Goal: Information Seeking & Learning: Check status

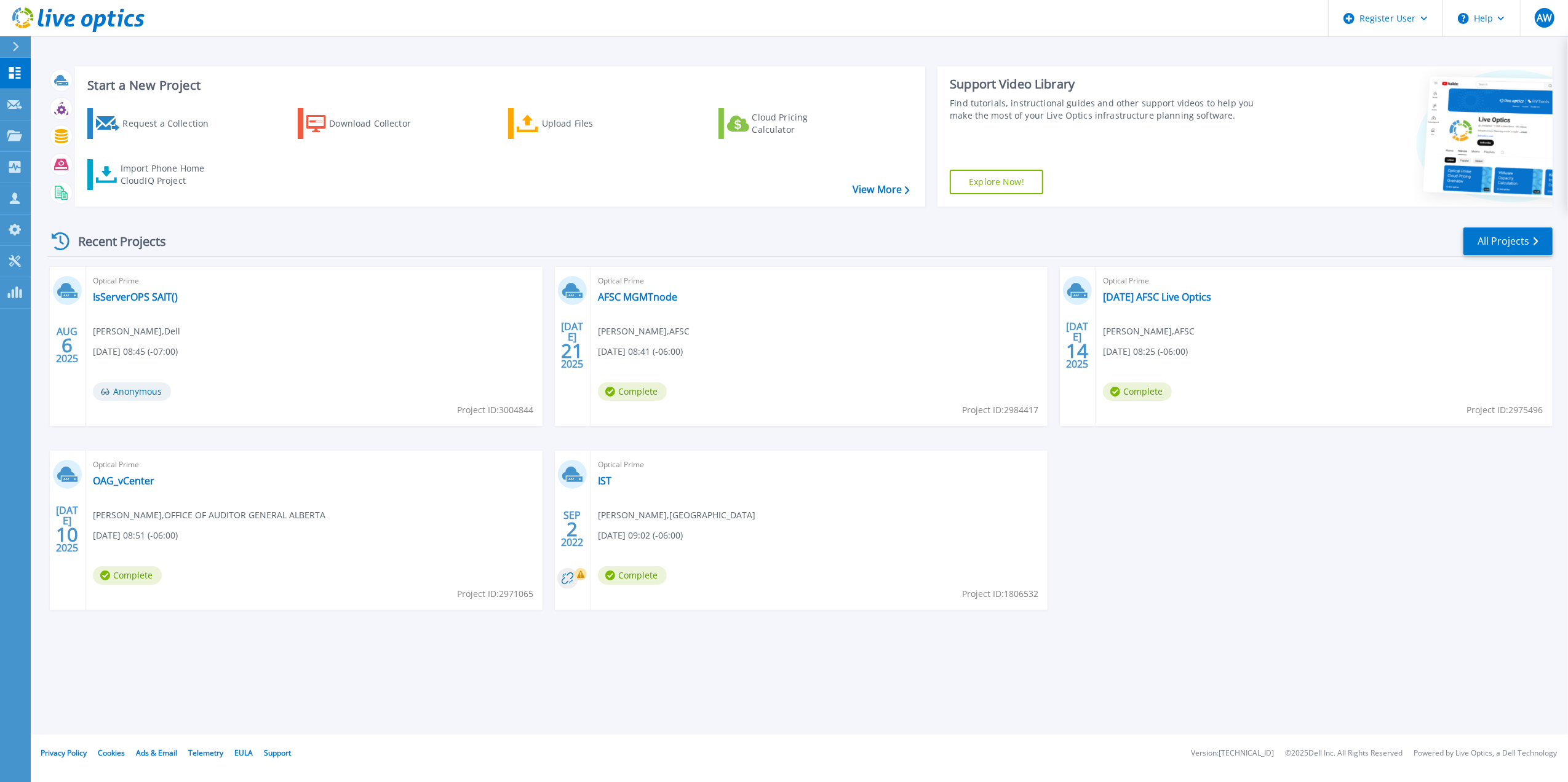
click at [15, 45] on icon at bounding box center [15, 47] width 7 height 10
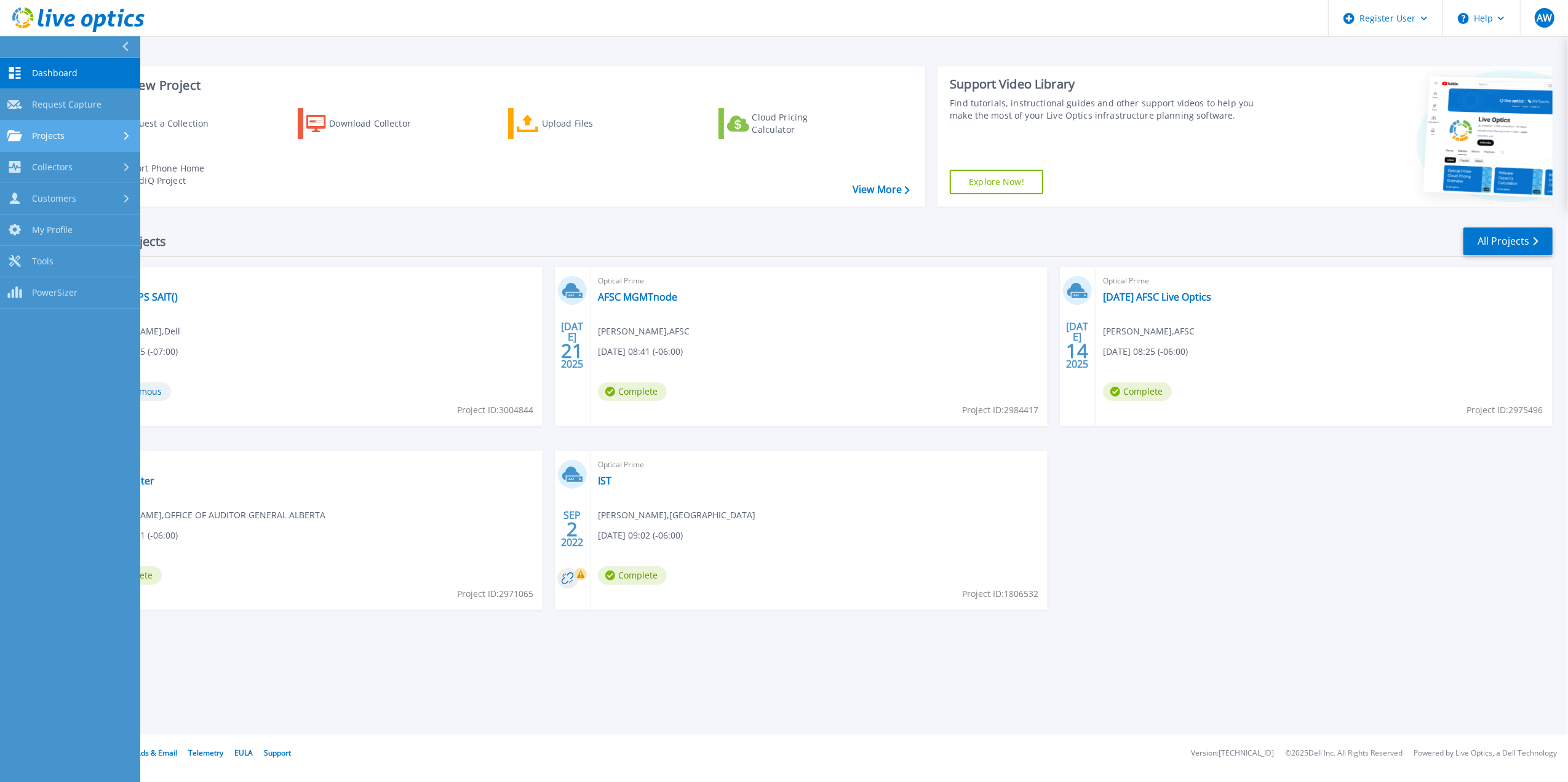
click at [60, 138] on span "Projects" at bounding box center [48, 136] width 33 height 11
click at [80, 167] on link "Search Projects" at bounding box center [70, 167] width 140 height 31
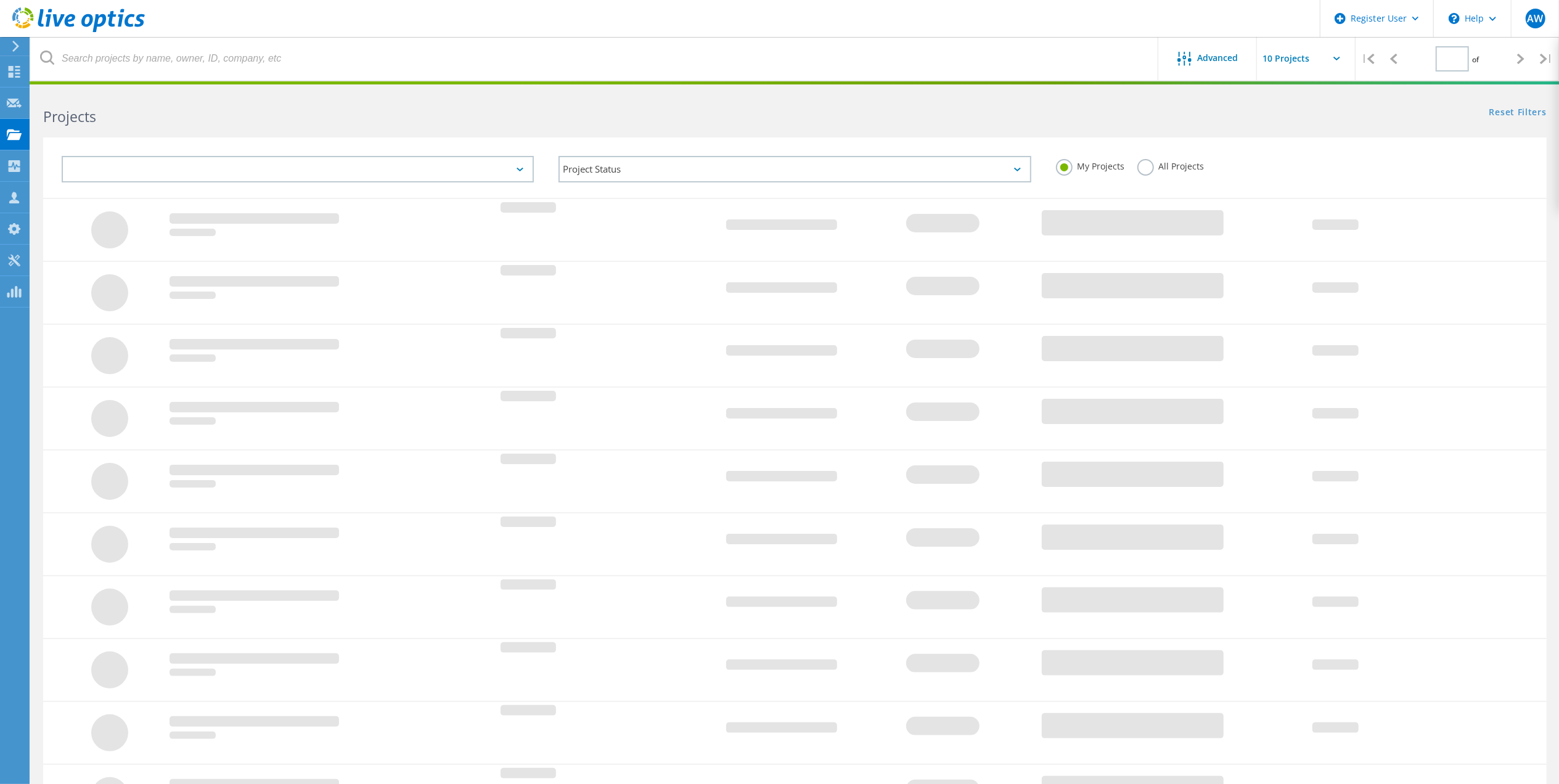
type input "1"
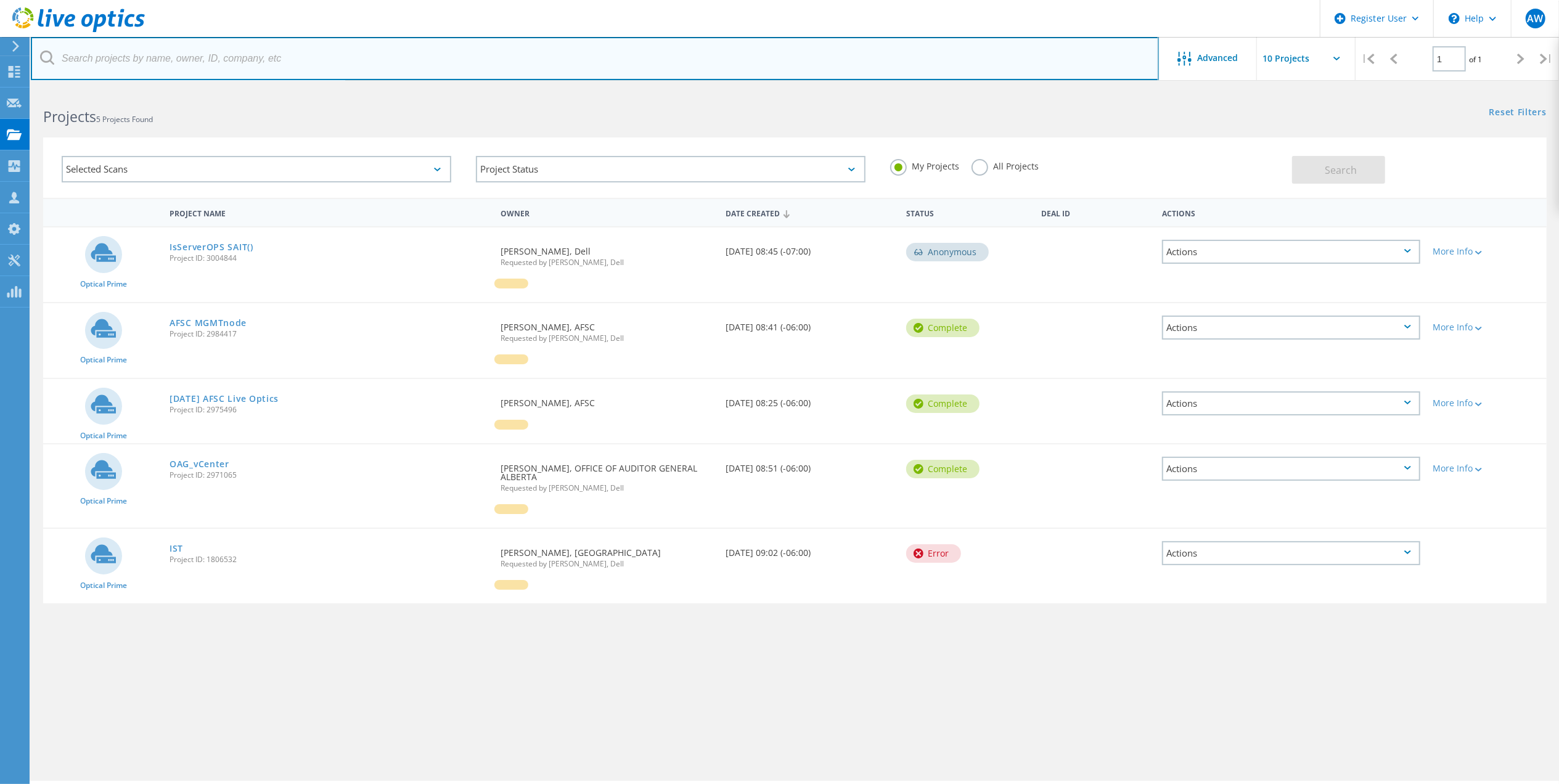
click at [296, 58] on input "text" at bounding box center [595, 59] width 1128 height 43
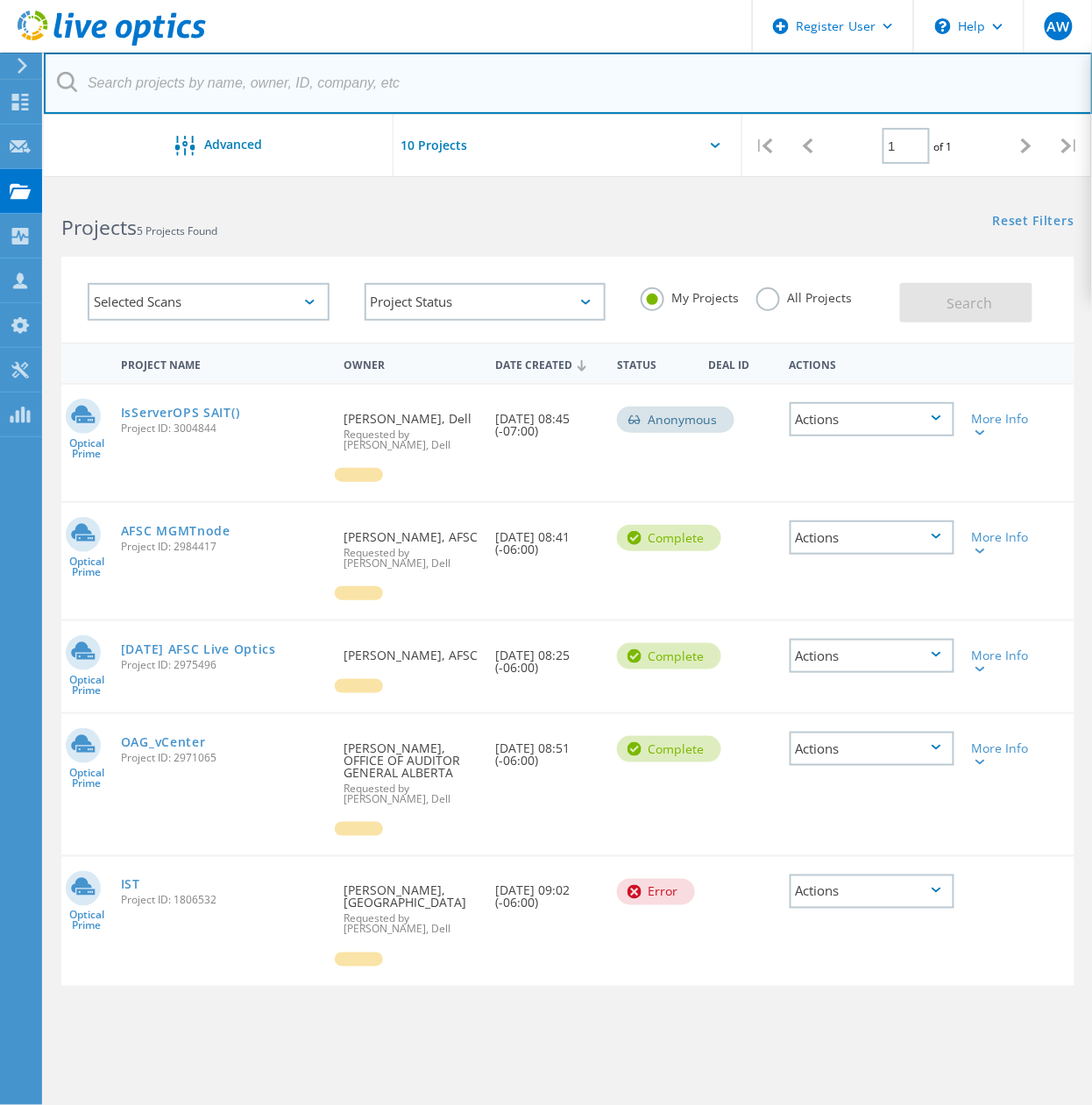
click at [419, 75] on input "text" at bounding box center [568, 83] width 1049 height 61
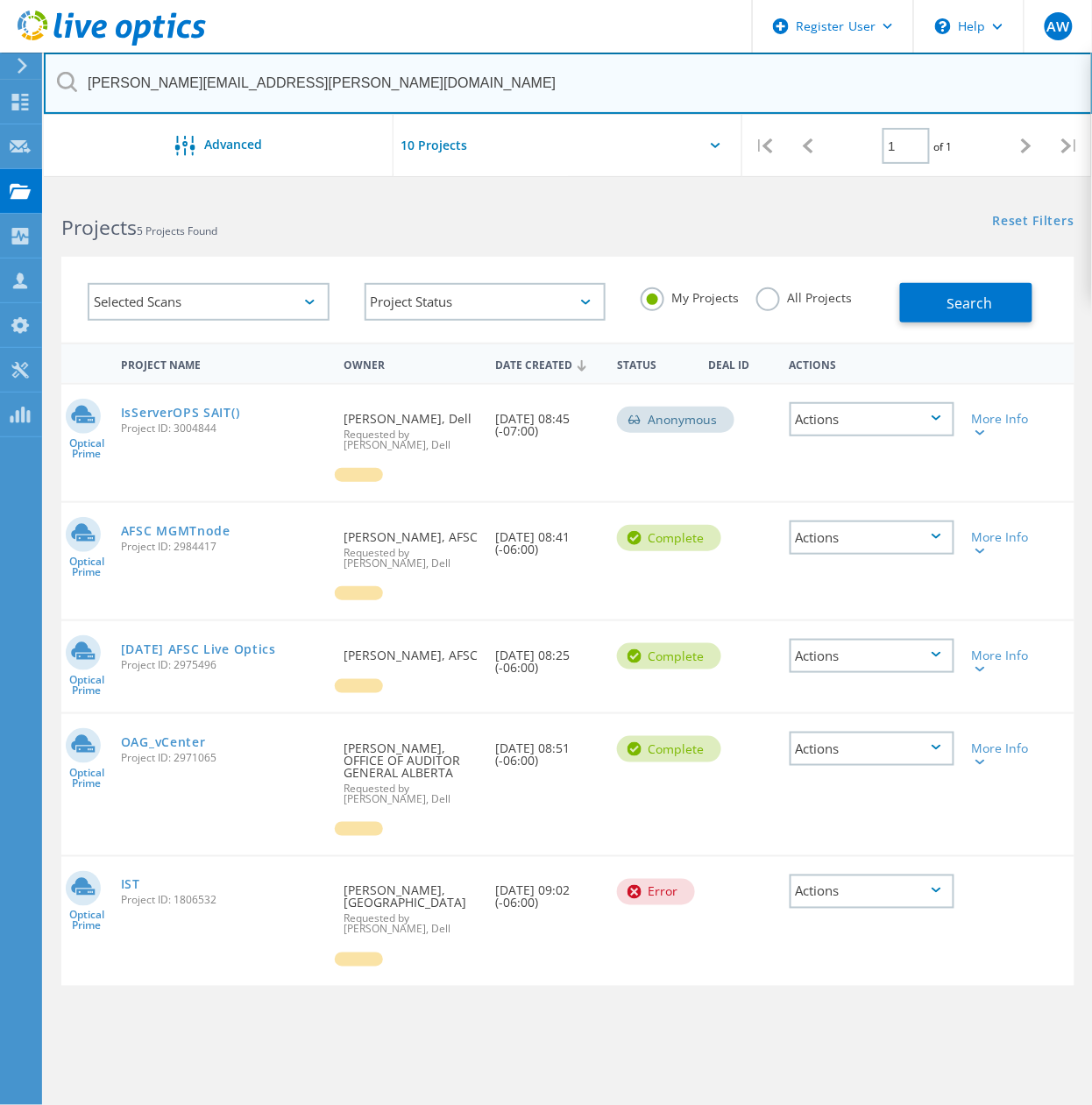
type input "anish.maredia@aglc.ca"
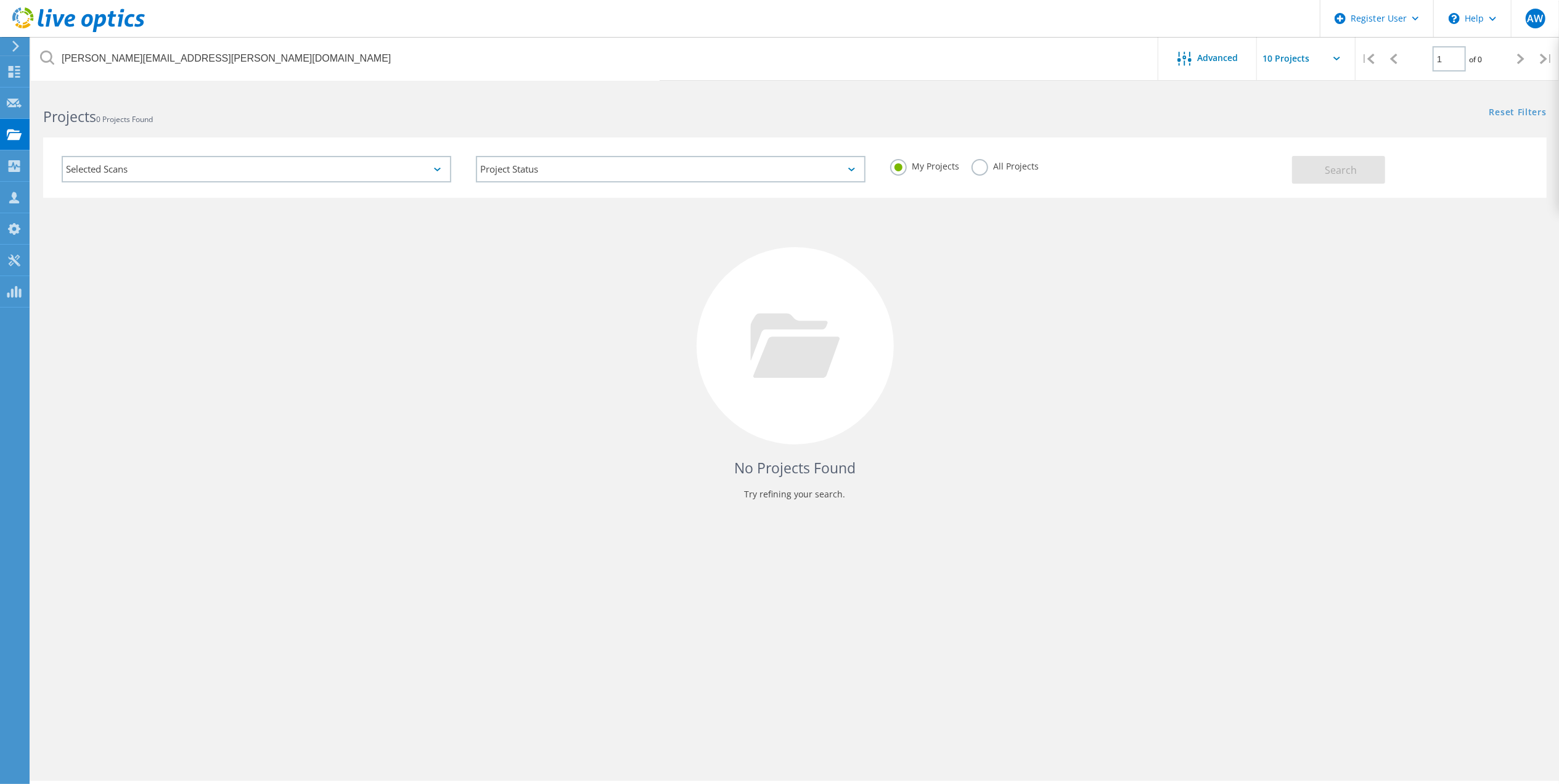
click at [982, 171] on label "All Projects" at bounding box center [1004, 165] width 67 height 12
click at [0, 0] on input "All Projects" at bounding box center [0, 0] width 0 height 0
click at [1328, 166] on span "Search" at bounding box center [1341, 170] width 32 height 14
click at [1214, 57] on span "Advanced" at bounding box center [1218, 58] width 41 height 9
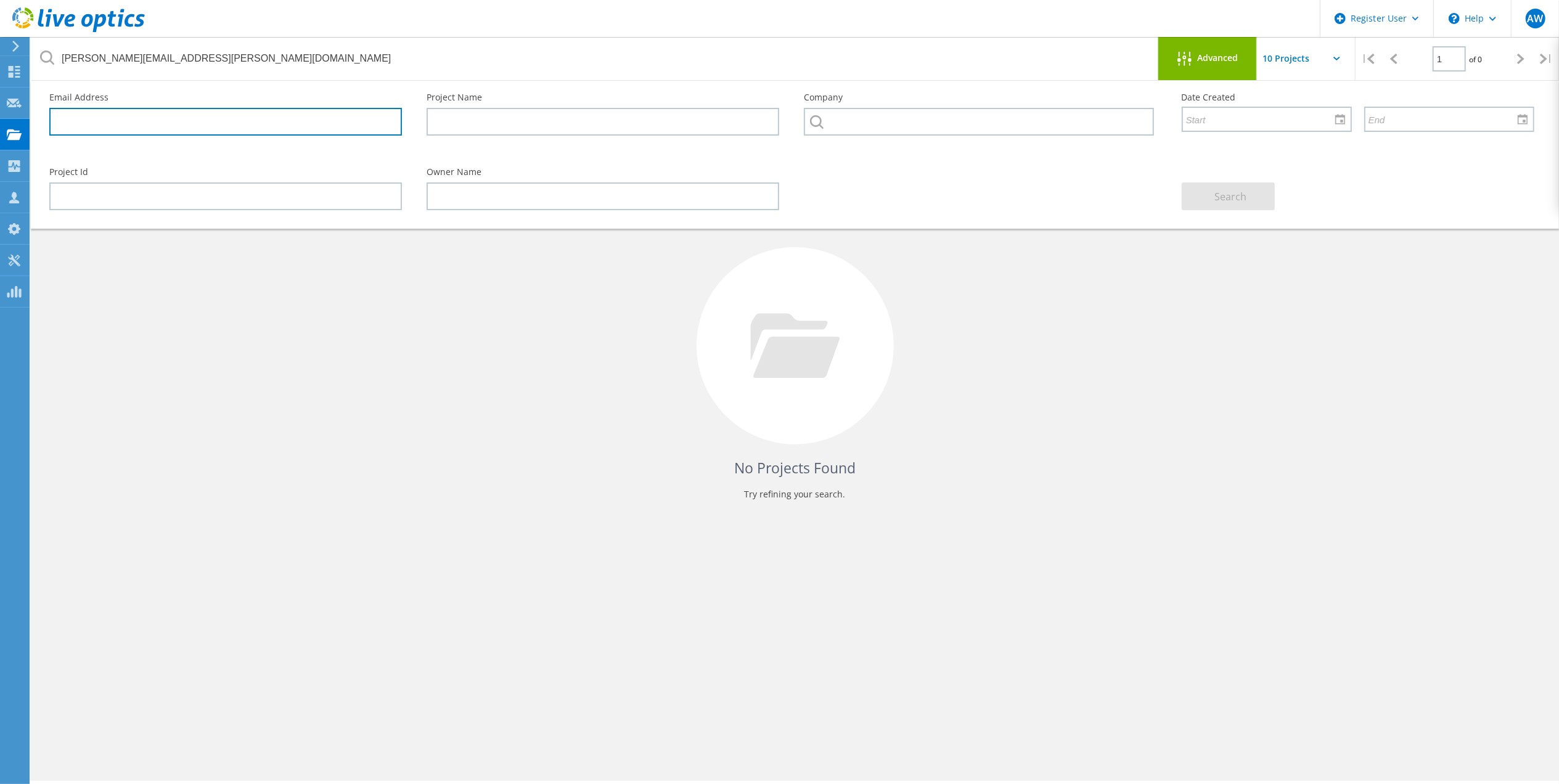
click at [136, 119] on input "text" at bounding box center [225, 122] width 352 height 28
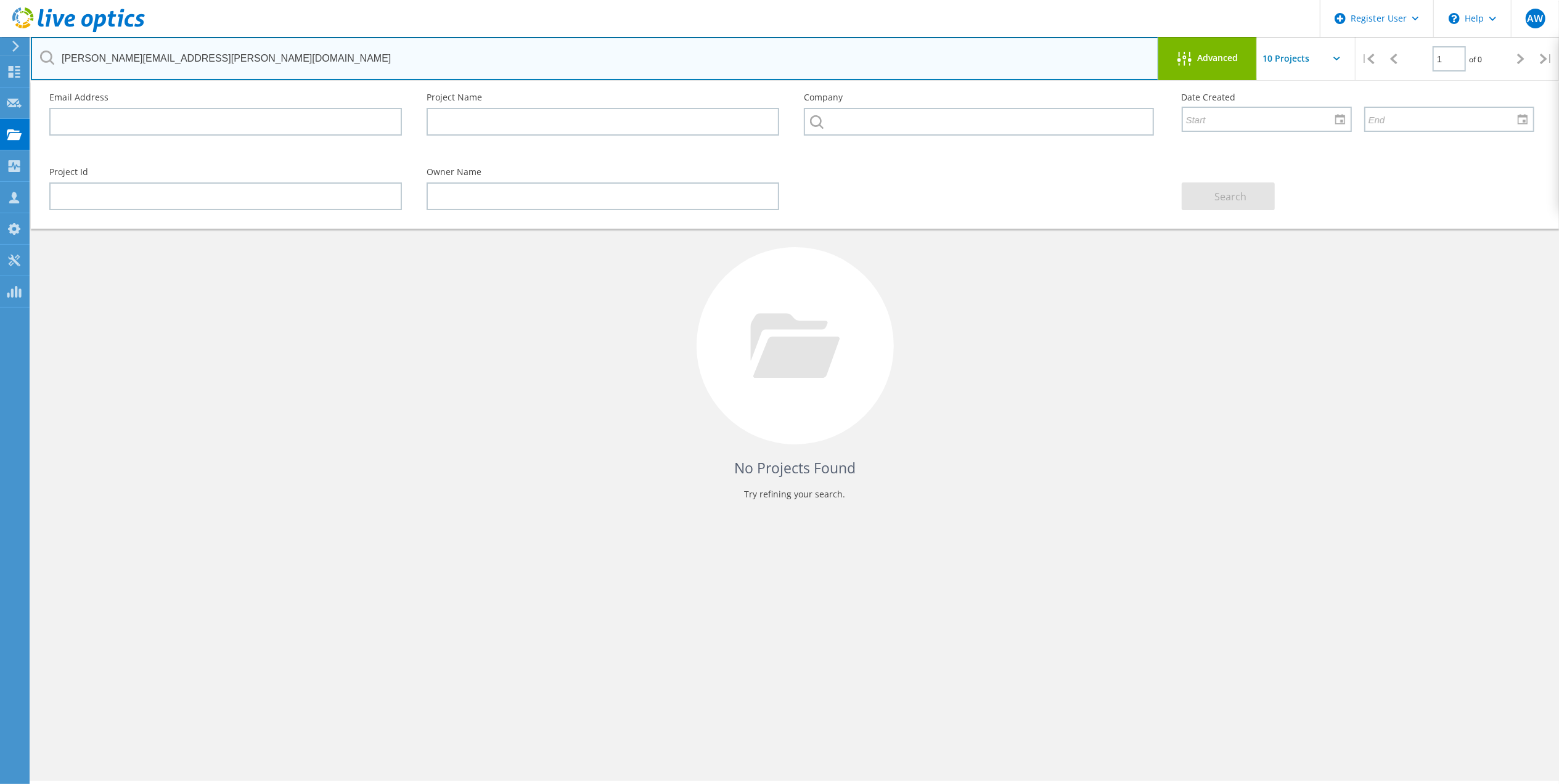
click at [198, 62] on input "anish.maredia@aglc.ca" at bounding box center [595, 59] width 1128 height 43
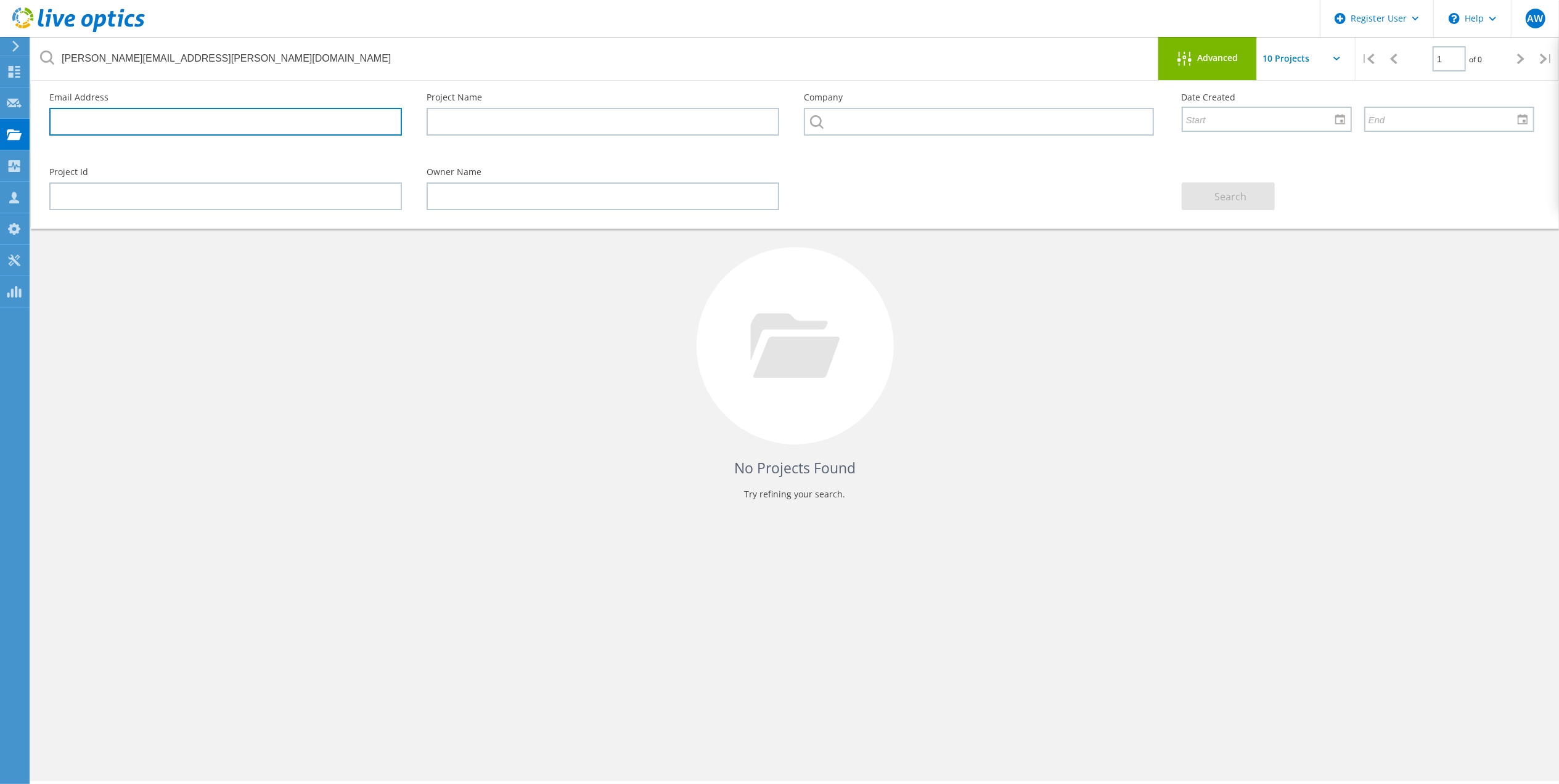
click at [203, 120] on input "text" at bounding box center [225, 122] width 352 height 28
paste input "anish.maredia@aglc.ca"
type input "anish.maredia@aglc.ca"
click at [1241, 198] on span "Search" at bounding box center [1230, 197] width 32 height 14
click at [198, 123] on input "anish.maredia@aglc.ca" at bounding box center [225, 122] width 352 height 28
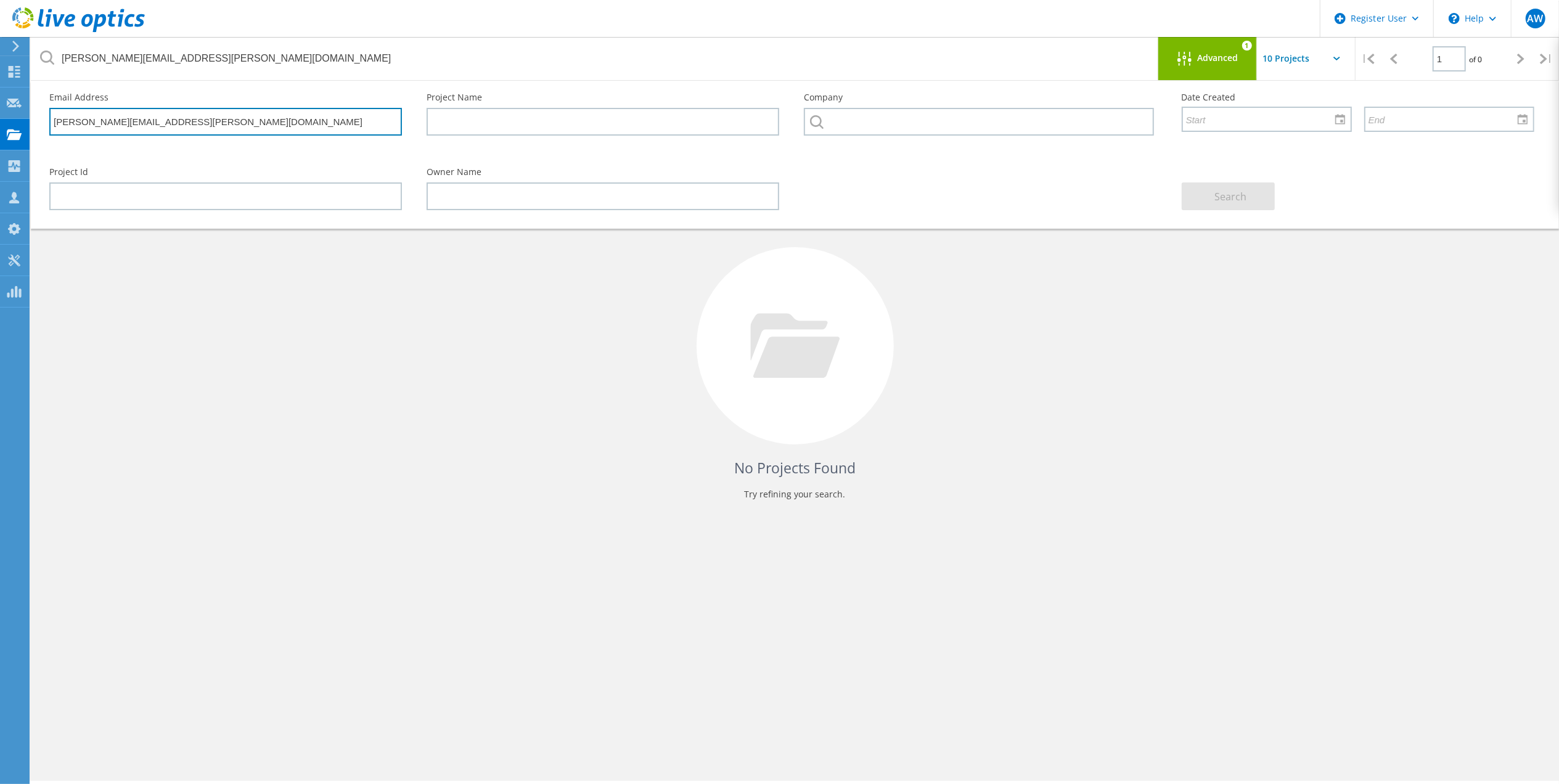
click at [198, 123] on input "anish.maredia@aglc.ca" at bounding box center [225, 122] width 352 height 28
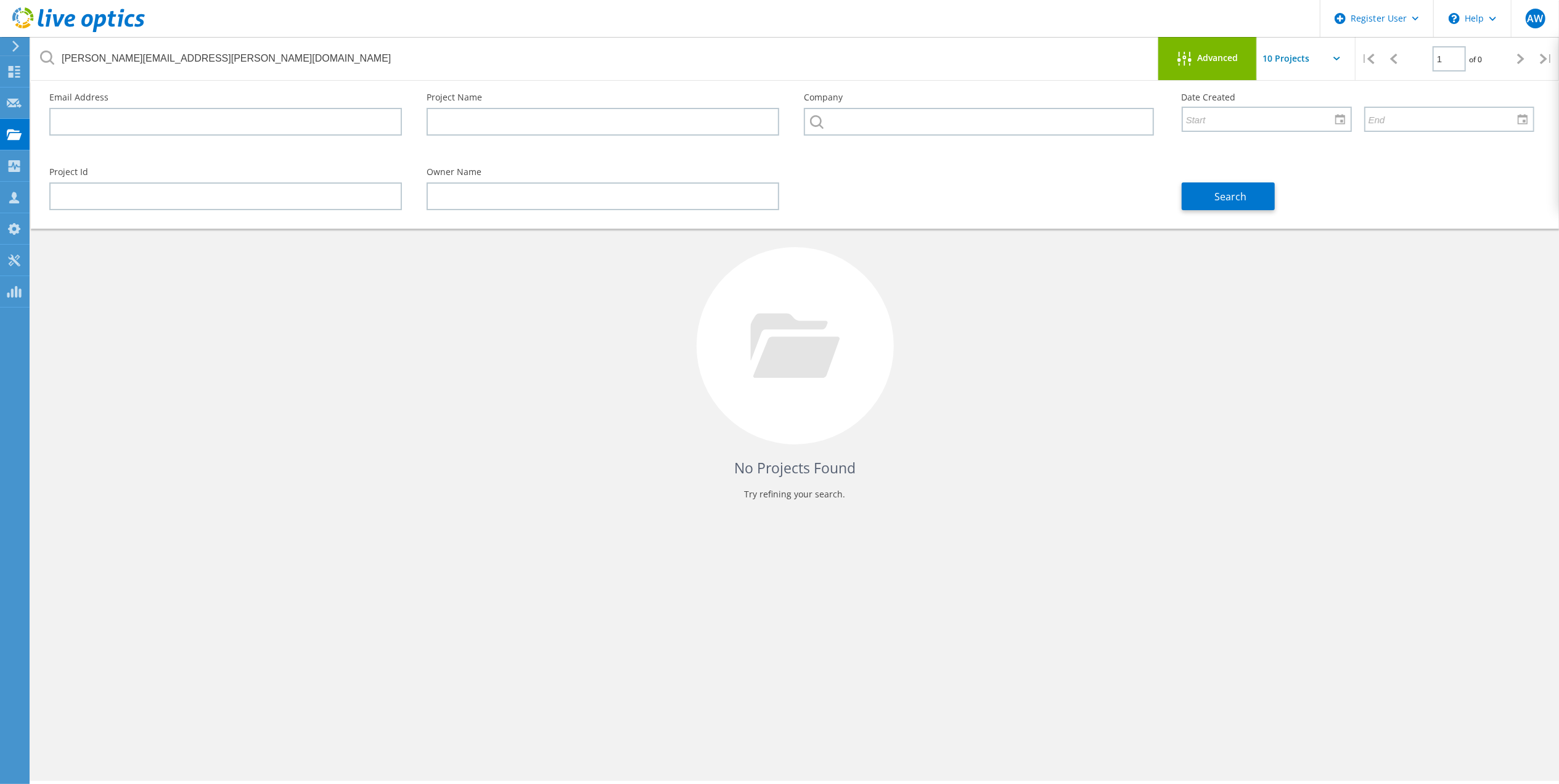
click at [925, 102] on div "Company" at bounding box center [980, 118] width 377 height 75
click at [925, 122] on input "text" at bounding box center [978, 122] width 349 height 28
click at [871, 144] on li "AGLC : 3607284116" at bounding box center [980, 149] width 351 height 26
type input "AGLC : 3607284116"
click at [1220, 191] on span "Search" at bounding box center [1230, 197] width 32 height 14
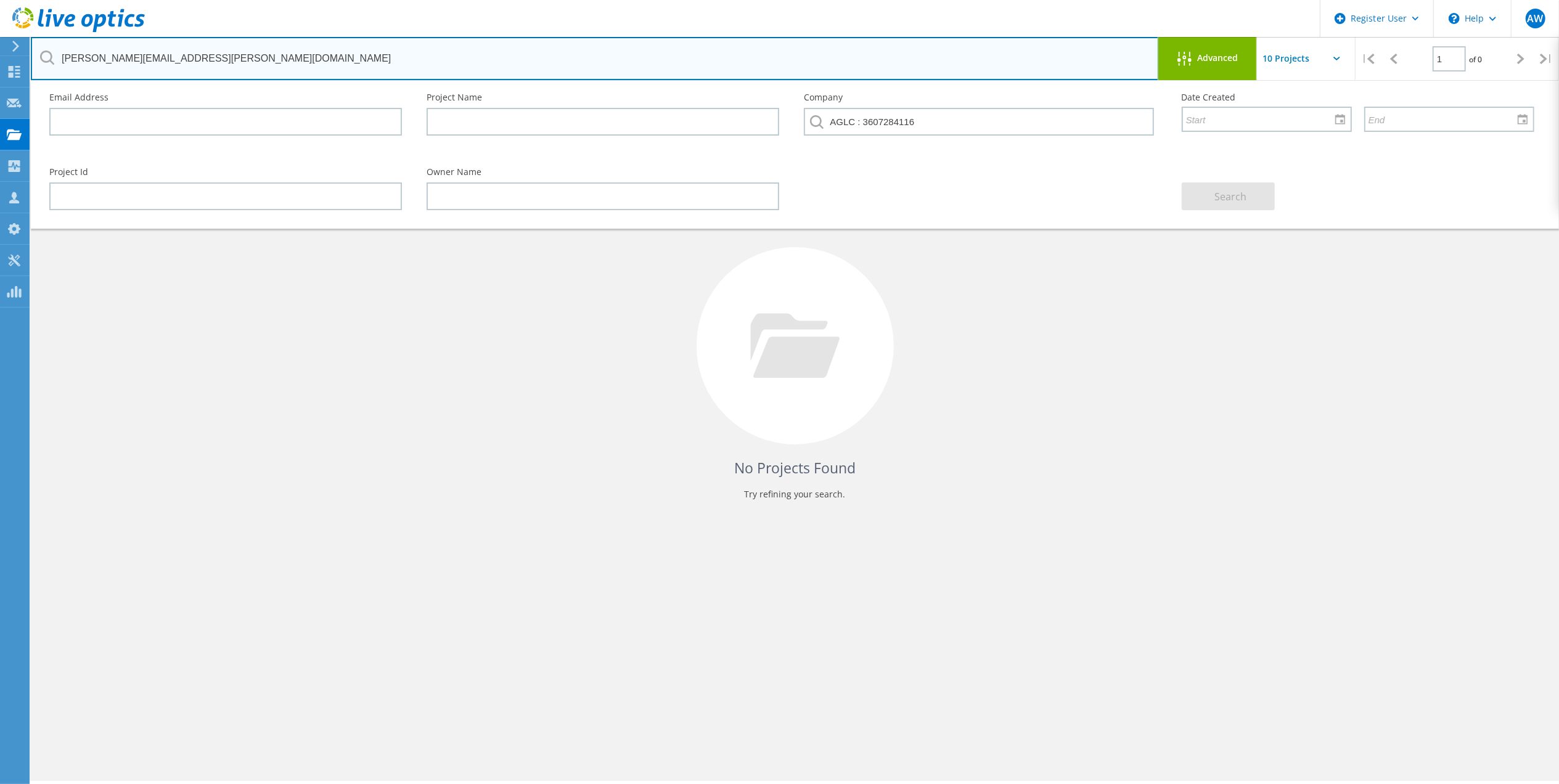
click at [992, 62] on input "anish.maredia@aglc.ca" at bounding box center [595, 59] width 1128 height 43
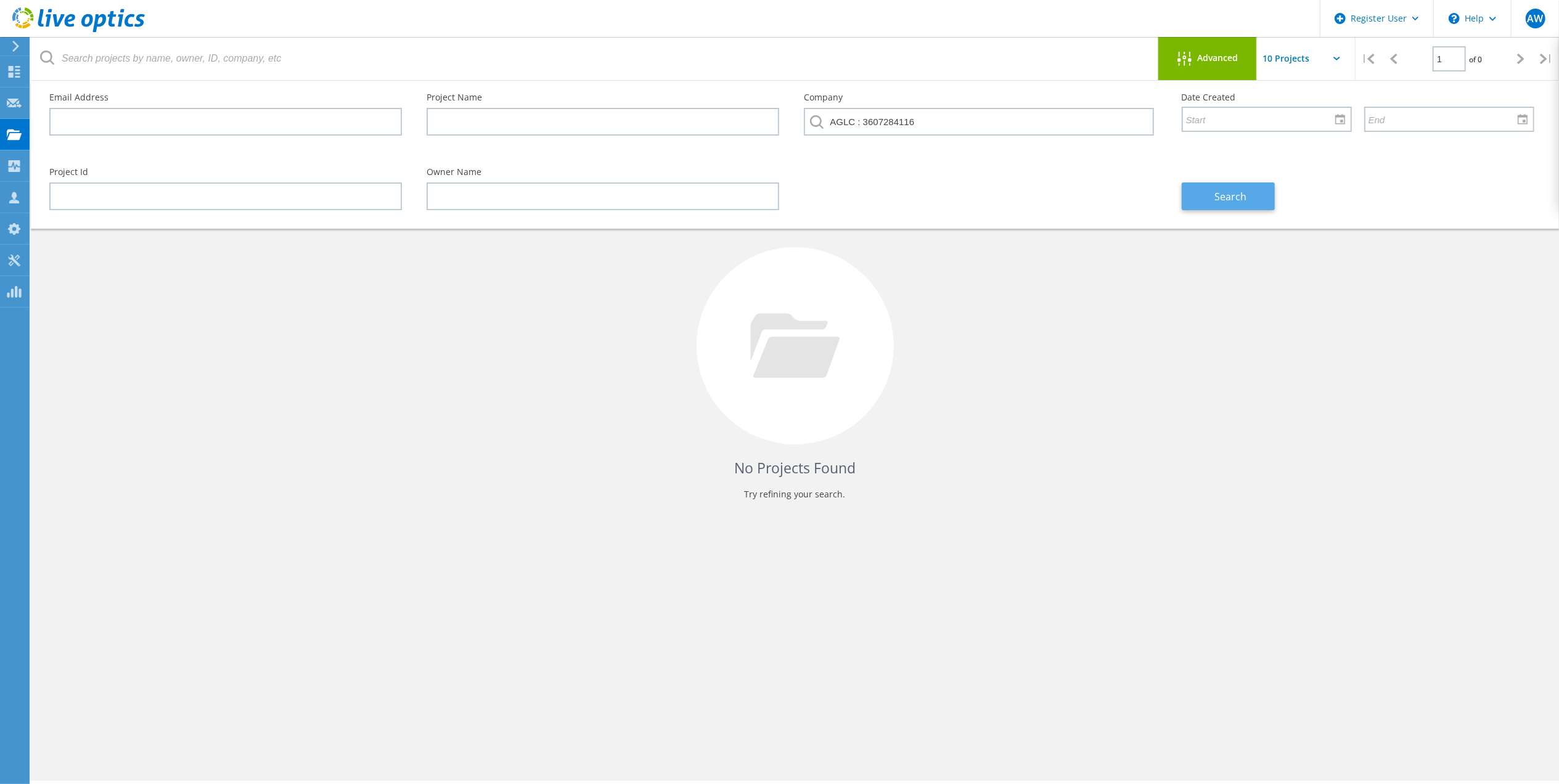
click at [1236, 200] on span "Search" at bounding box center [1230, 197] width 32 height 14
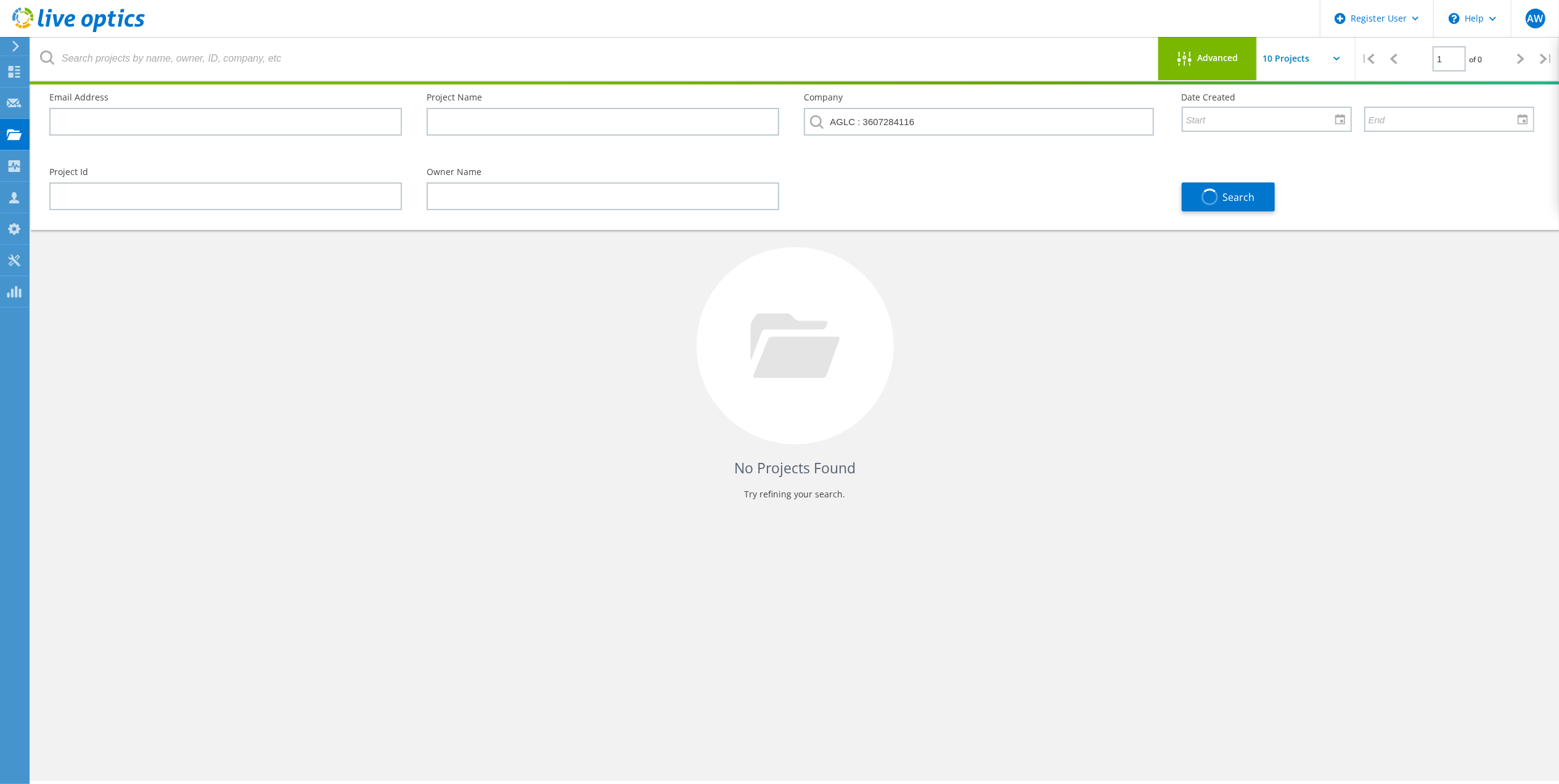
click at [511, 407] on div "No Projects Found Try refining your search." at bounding box center [795, 357] width 1503 height 319
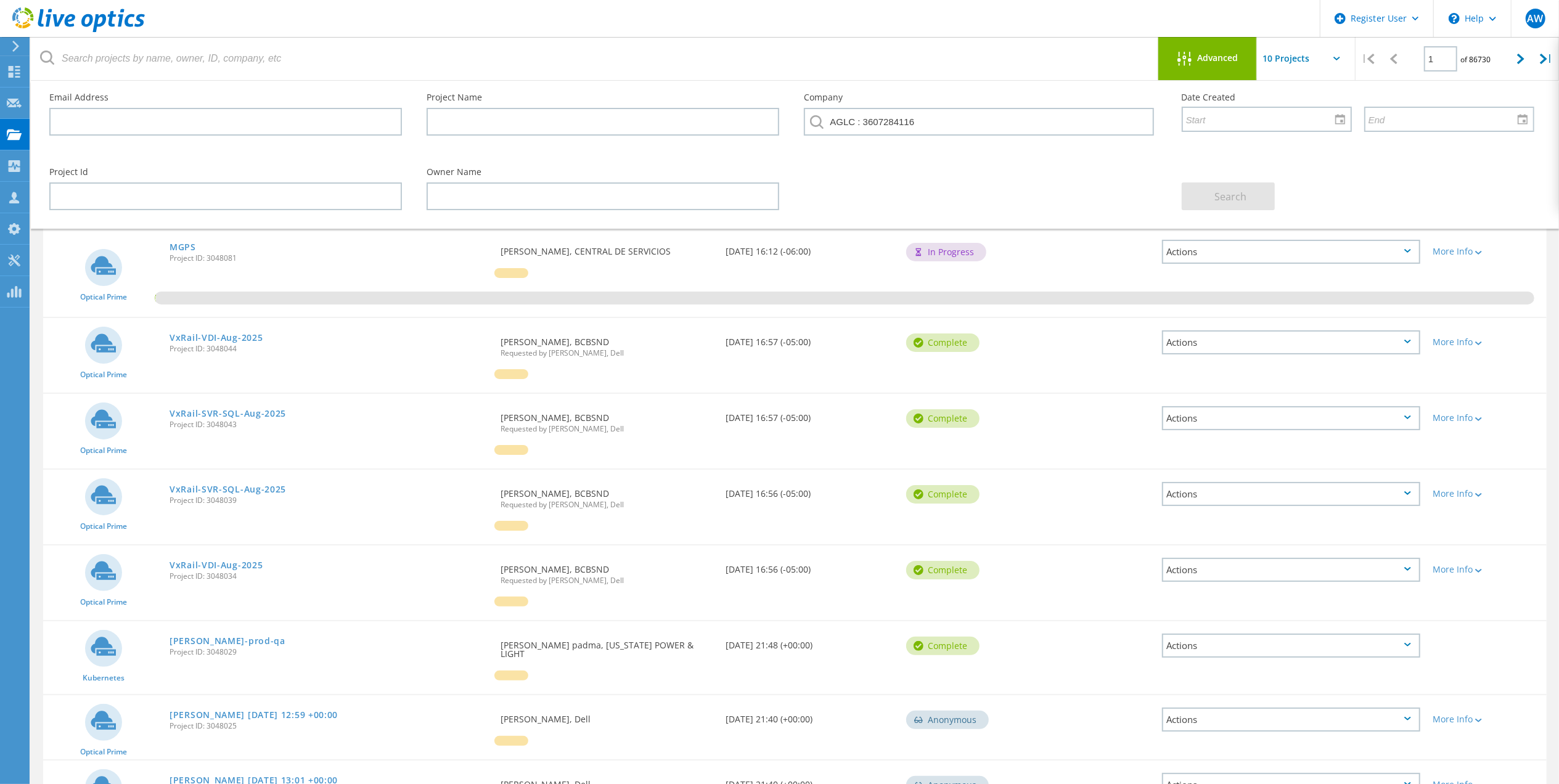
click at [1337, 57] on icon at bounding box center [1336, 59] width 7 height 4
click at [1336, 57] on icon at bounding box center [1336, 59] width 7 height 4
click at [1317, 62] on input "text" at bounding box center [1318, 59] width 123 height 43
click at [1313, 133] on div "Show 30 Projects" at bounding box center [1318, 131] width 122 height 20
type input "Show 30 Projects"
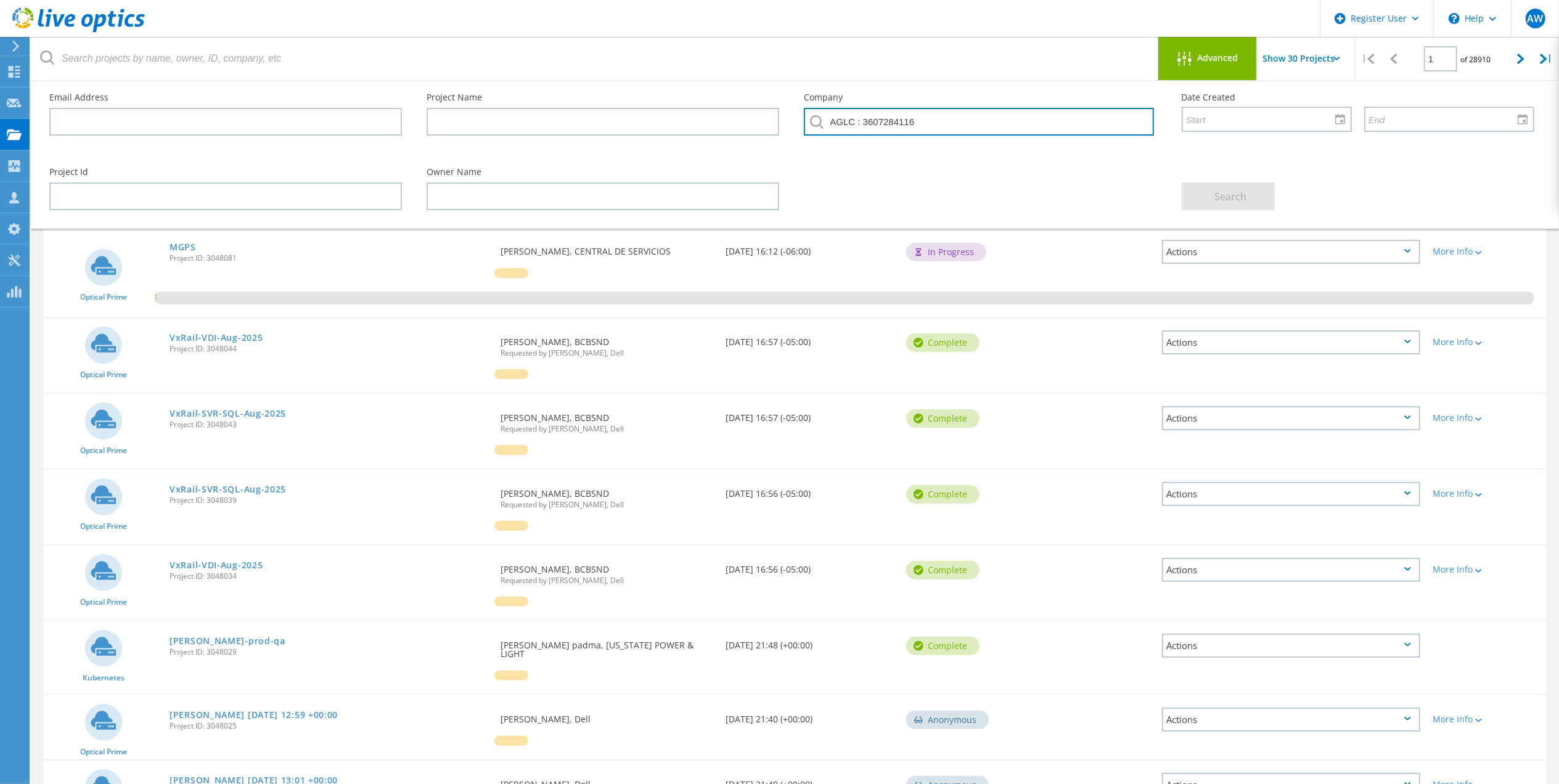
drag, startPoint x: 970, startPoint y: 122, endPoint x: 789, endPoint y: 126, distance: 181.0
click at [789, 126] on div "Email Address Project Name Company AGLC : 3607284116 Date Created" at bounding box center [792, 118] width 1510 height 75
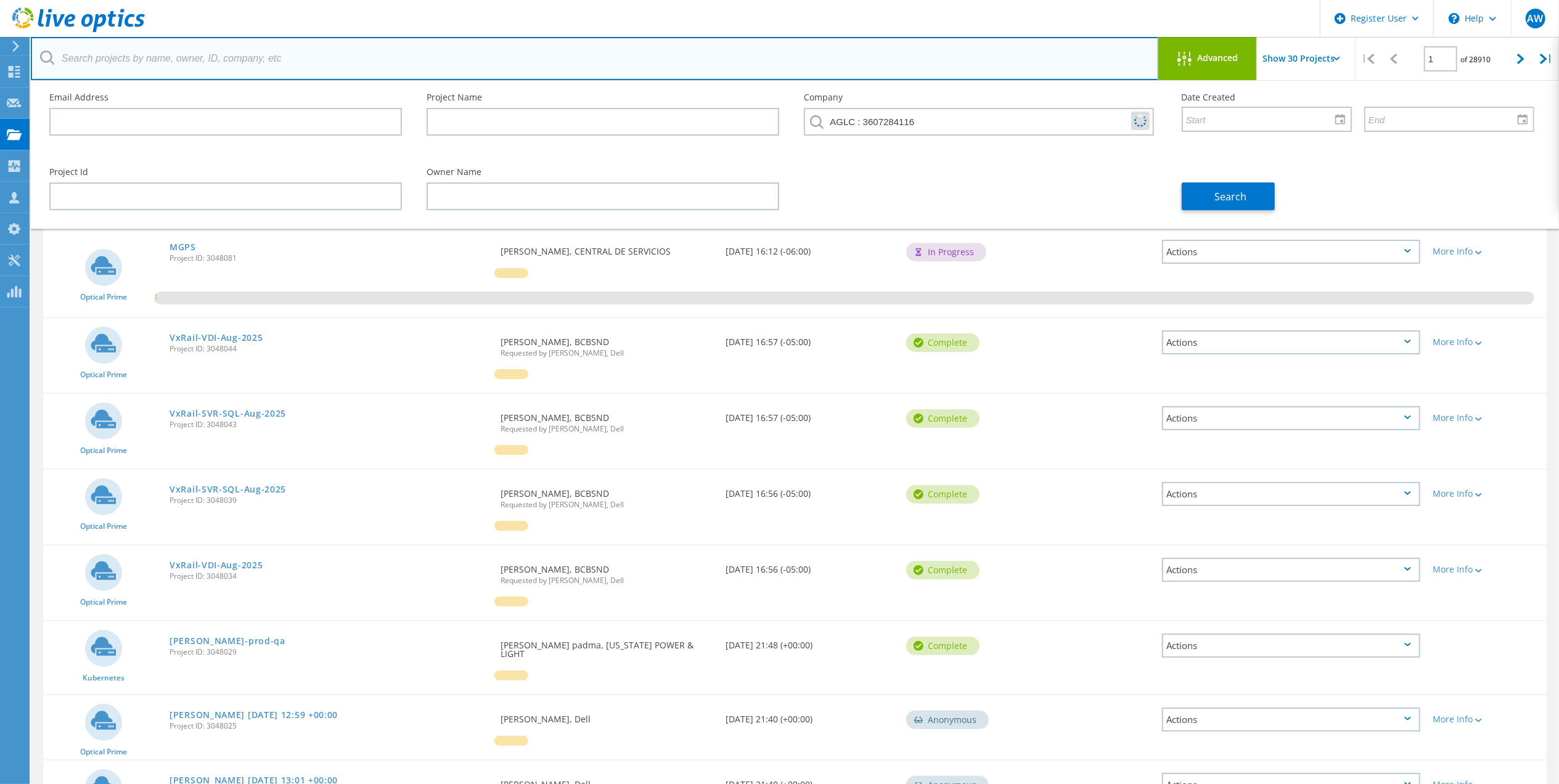
click at [287, 57] on input "text" at bounding box center [595, 59] width 1128 height 43
paste input "AGLC : 3607284116"
type input "3607284116"
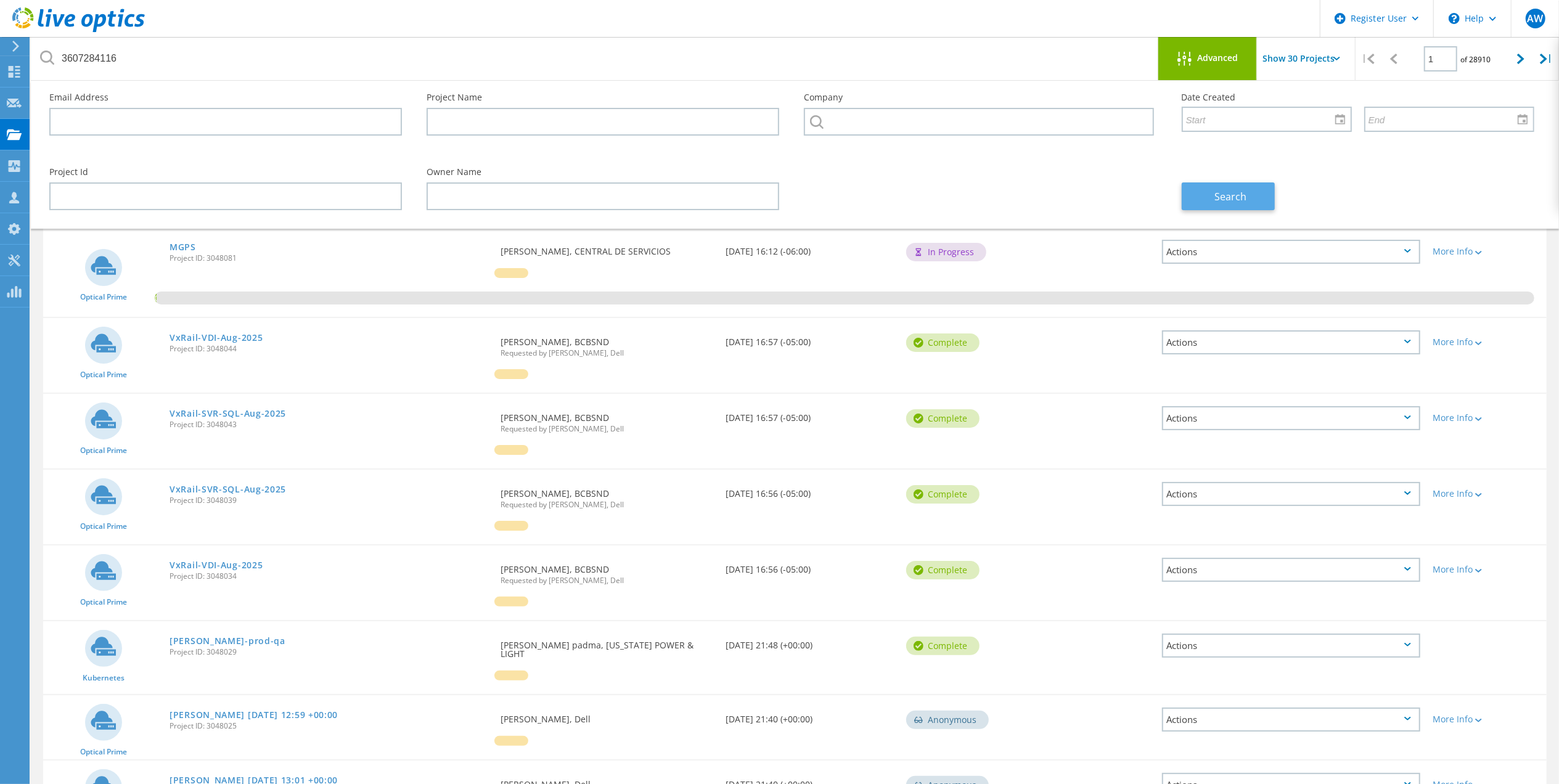
click at [1220, 196] on span "Search" at bounding box center [1230, 197] width 32 height 14
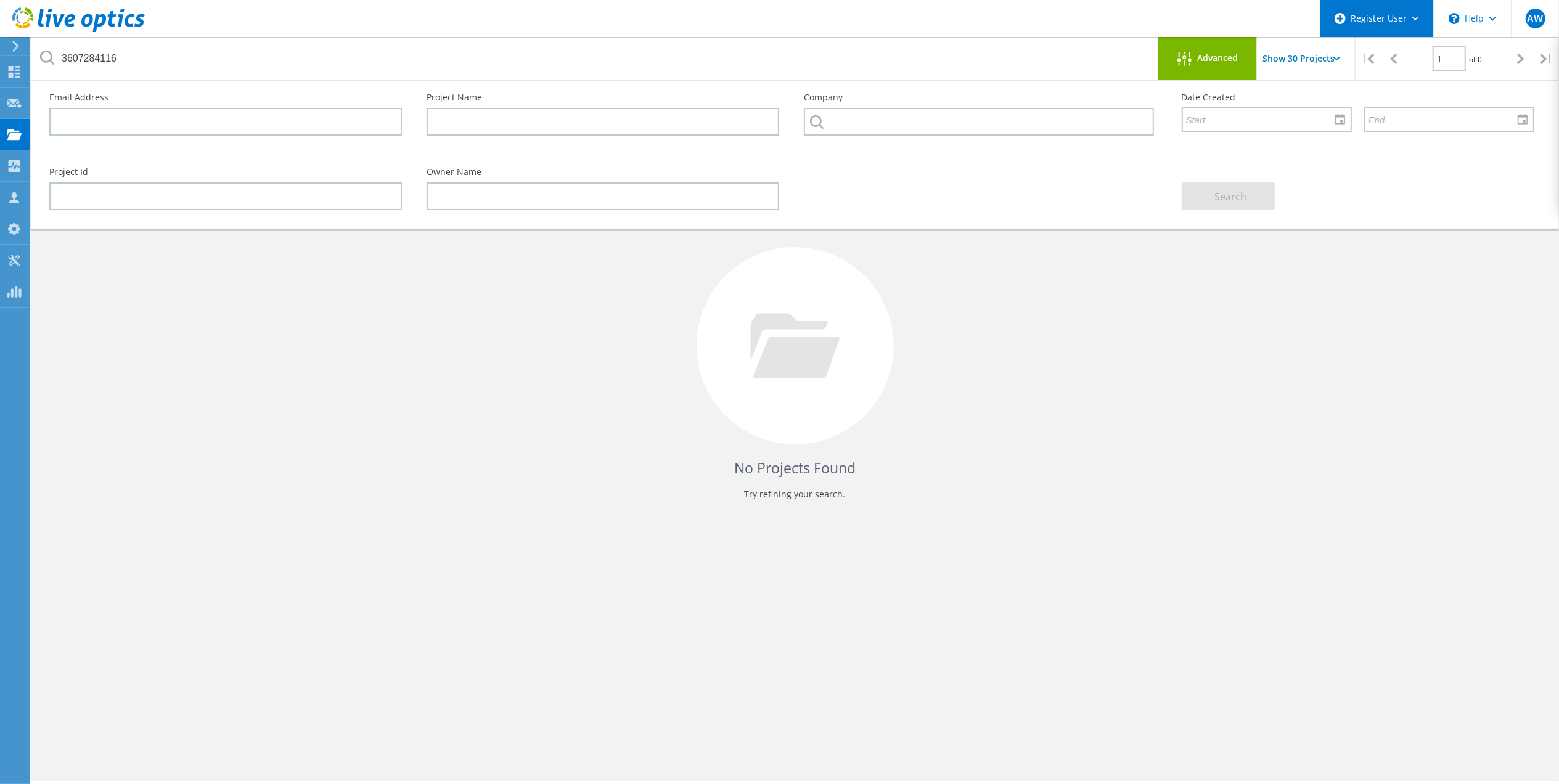
click at [1416, 17] on icon at bounding box center [1415, 19] width 7 height 4
click at [1024, 205] on div "Project Id Owner Name Search" at bounding box center [792, 189] width 1510 height 67
click at [923, 203] on div "Project Id Owner Name Search" at bounding box center [792, 189] width 1510 height 67
click at [309, 121] on input "text" at bounding box center [225, 122] width 352 height 28
paste input "AGLC : 3607284116"
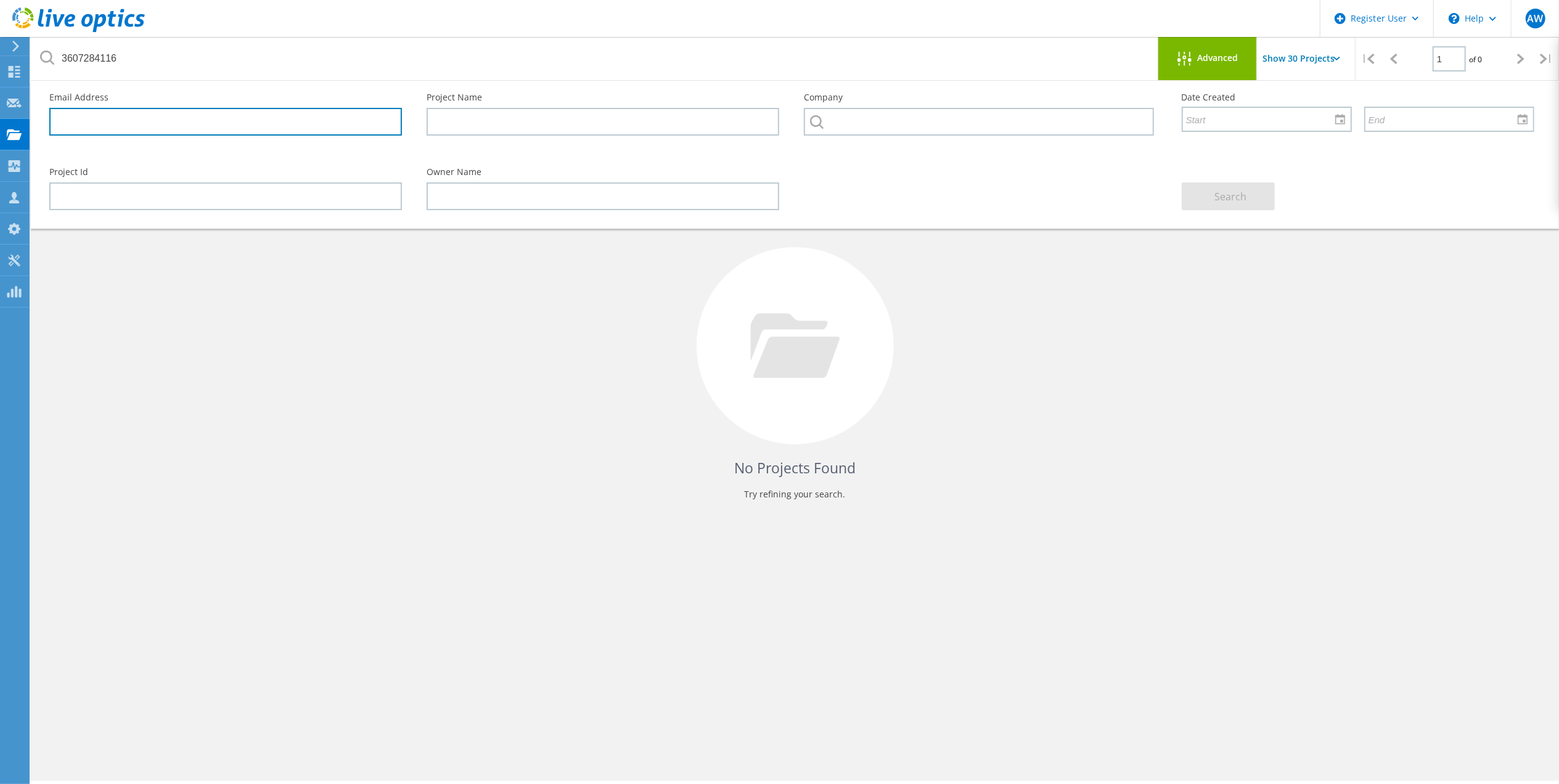
type input "AGLC : 3607284116"
click at [950, 129] on input "text" at bounding box center [978, 122] width 349 height 28
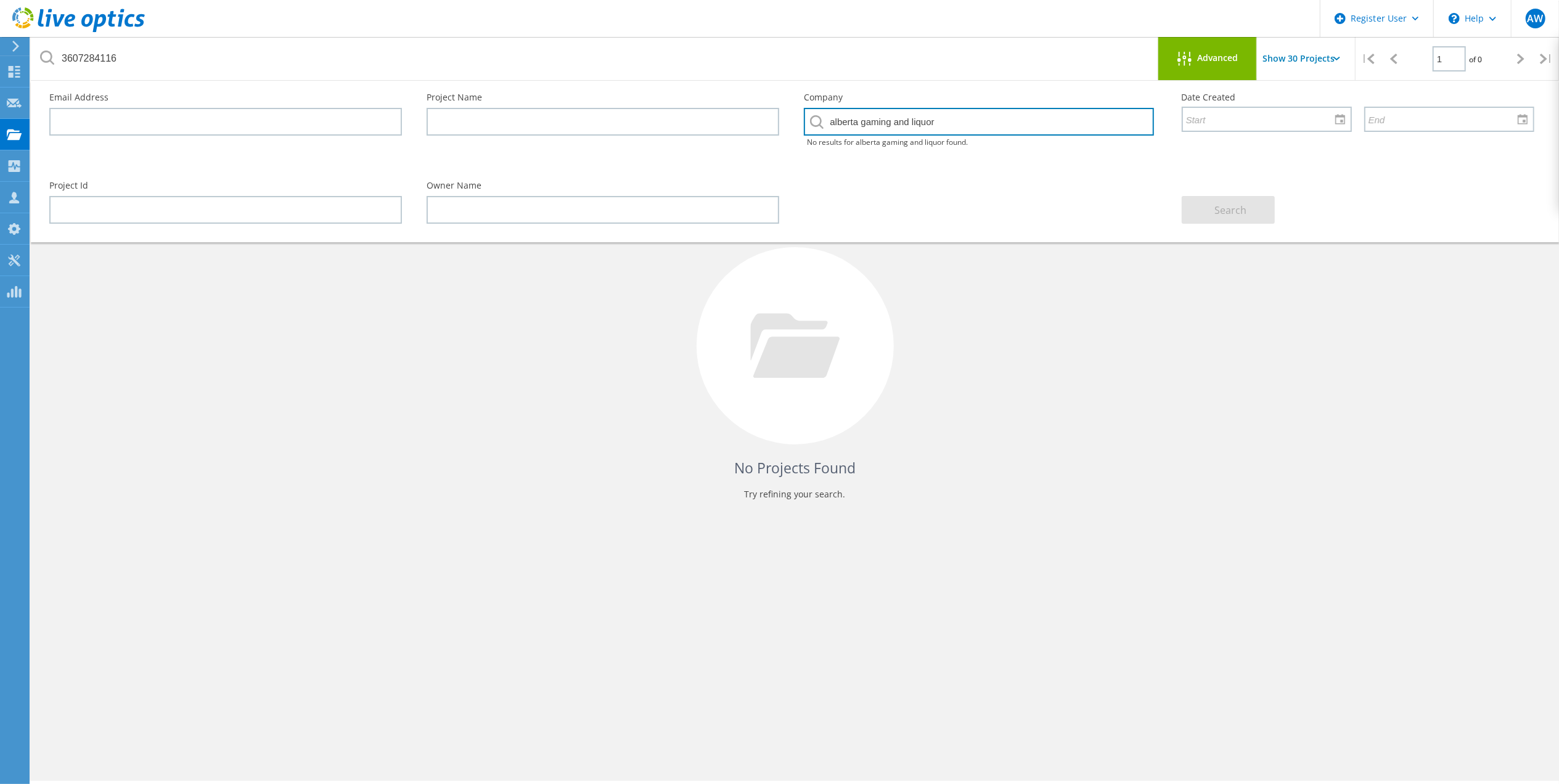
click at [1008, 121] on input "alberta gaming and liquor" at bounding box center [978, 122] width 349 height 28
click at [869, 125] on input "aglc" at bounding box center [978, 122] width 349 height 28
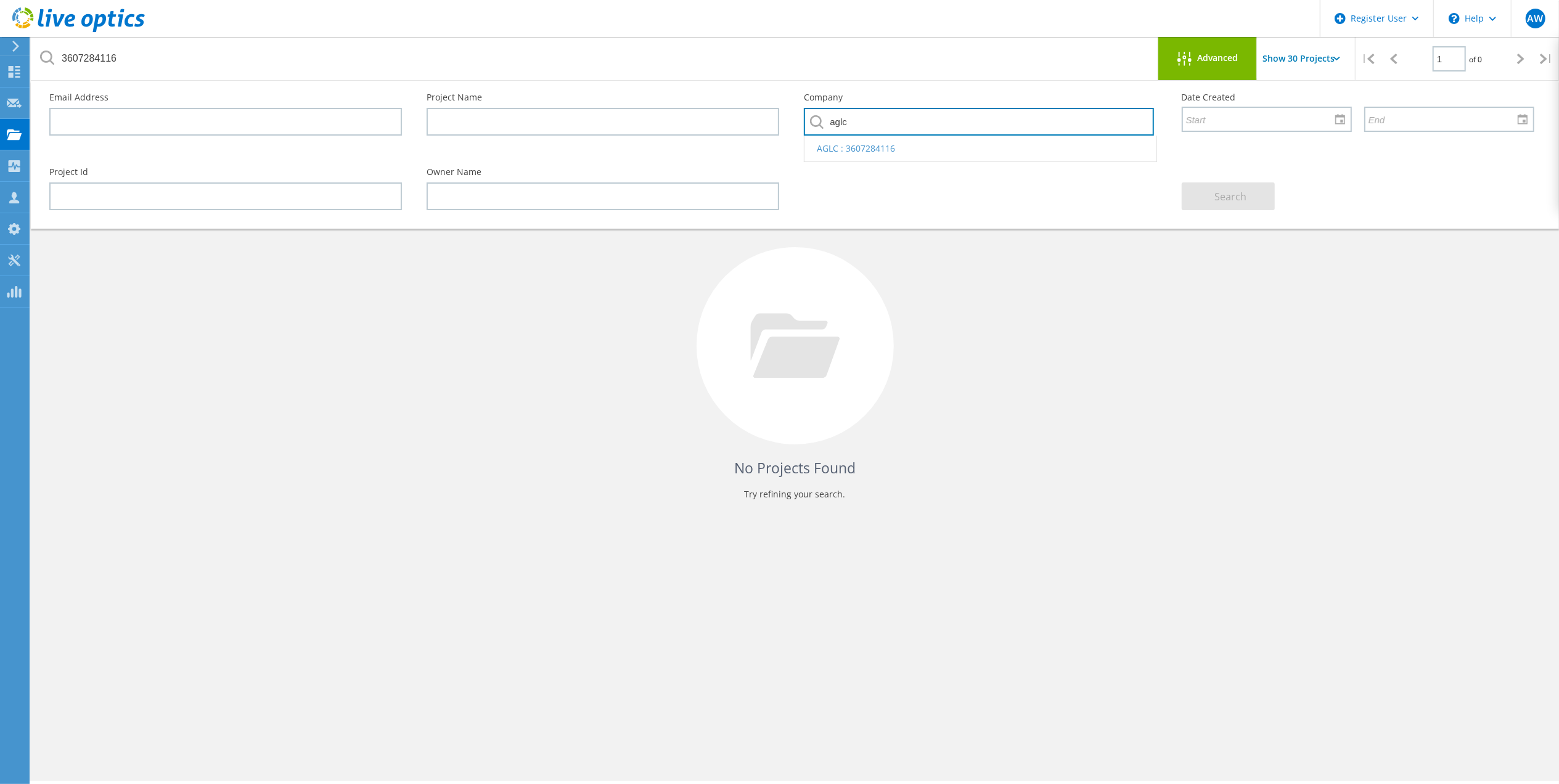
click at [869, 125] on input "aglc" at bounding box center [978, 122] width 349 height 28
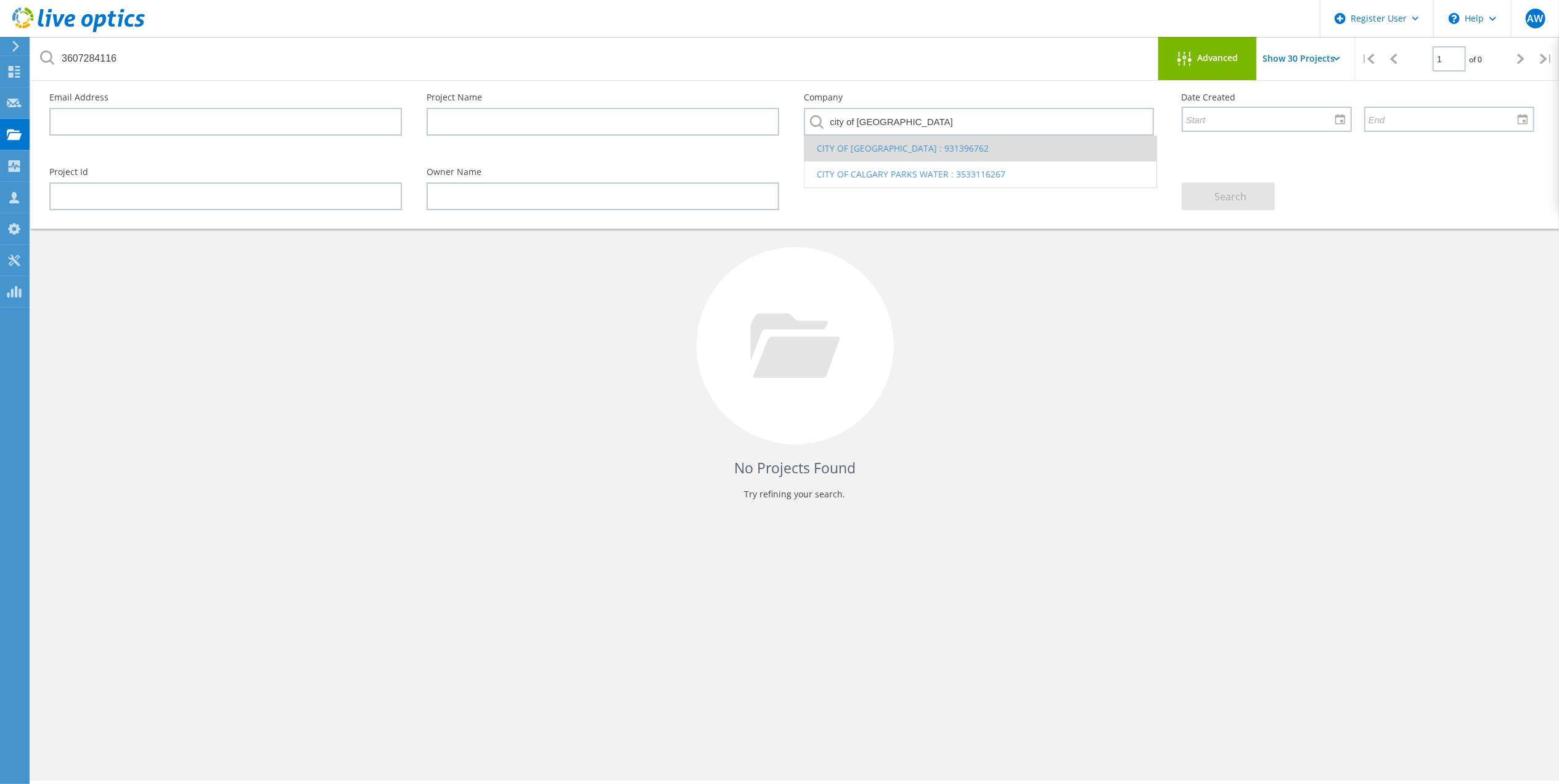
click at [912, 151] on li "CITY OF CALGARY : 931396762" at bounding box center [980, 149] width 351 height 26
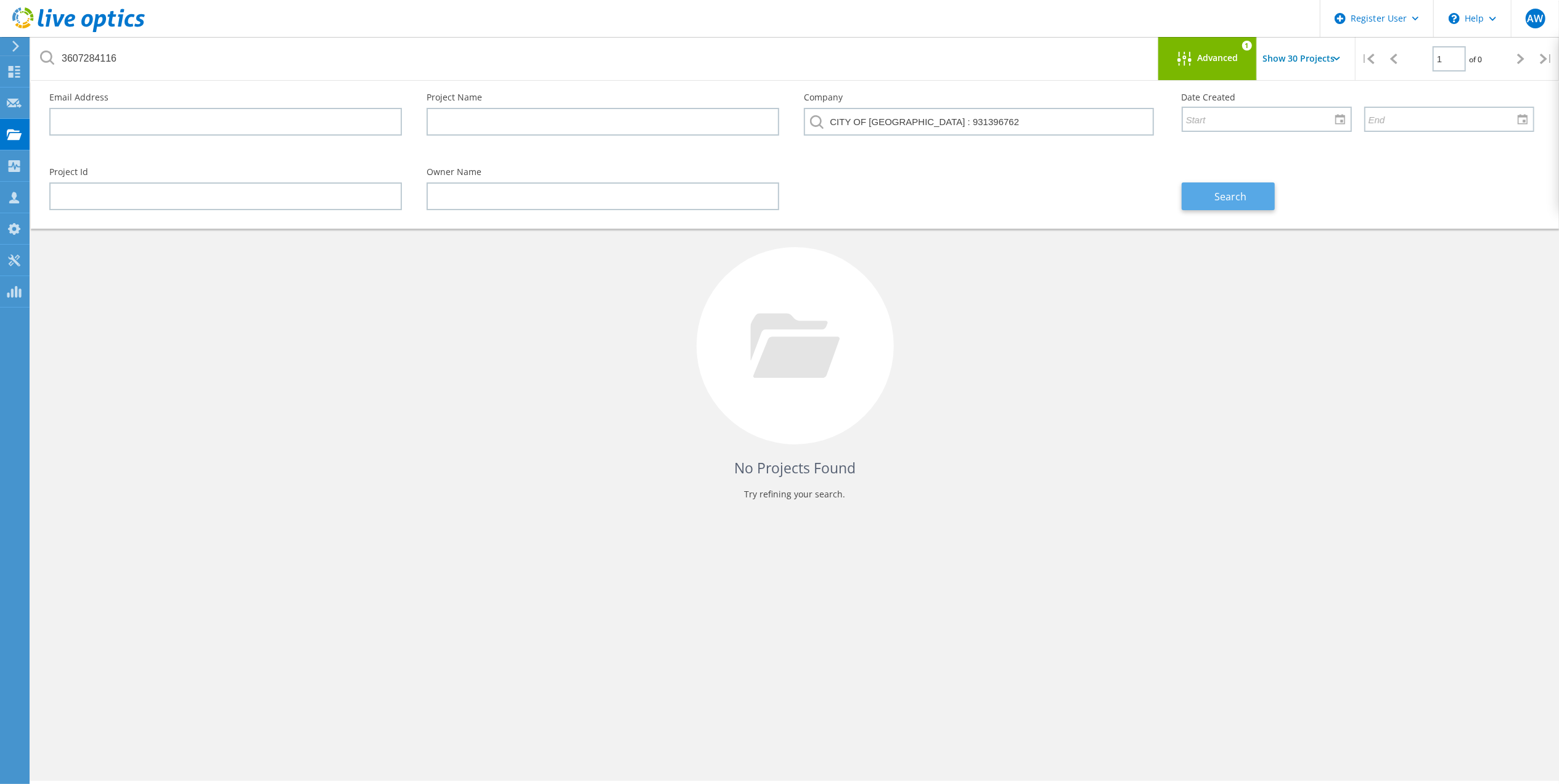
click at [1233, 199] on span "Search" at bounding box center [1230, 197] width 32 height 14
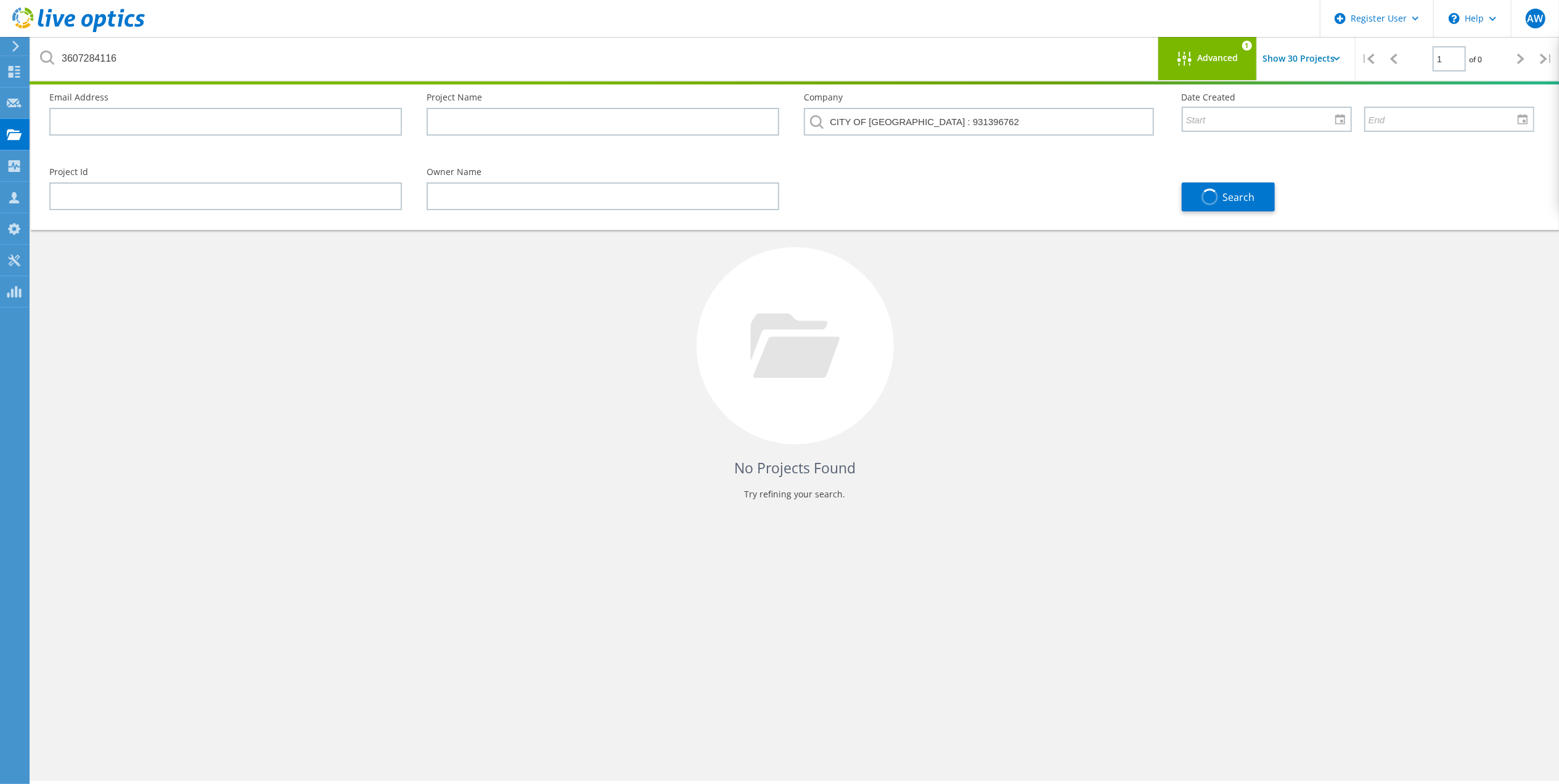
click at [1199, 54] on span "Advanced" at bounding box center [1218, 58] width 41 height 9
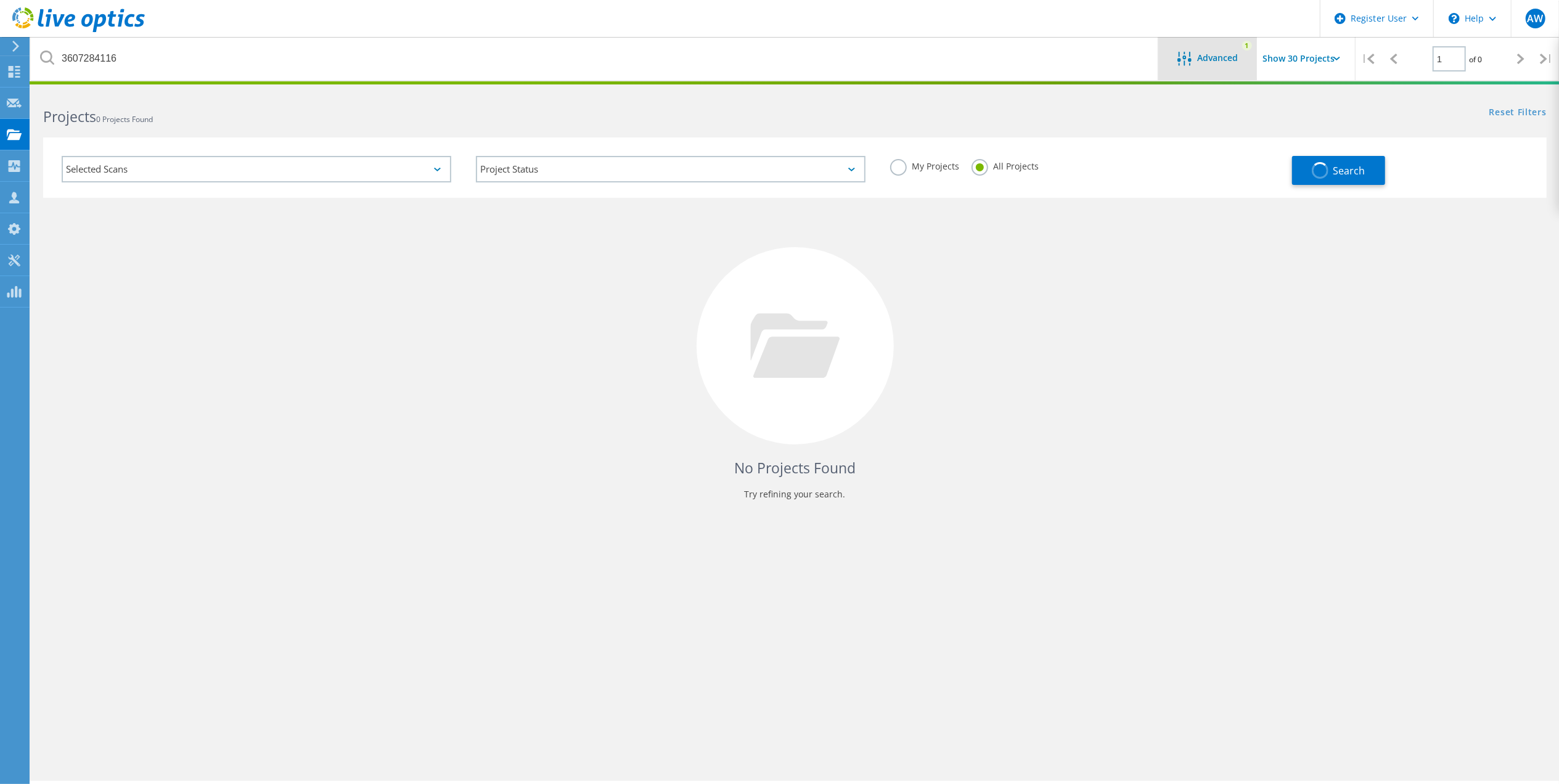
click at [1199, 54] on span "Advanced" at bounding box center [1218, 58] width 41 height 9
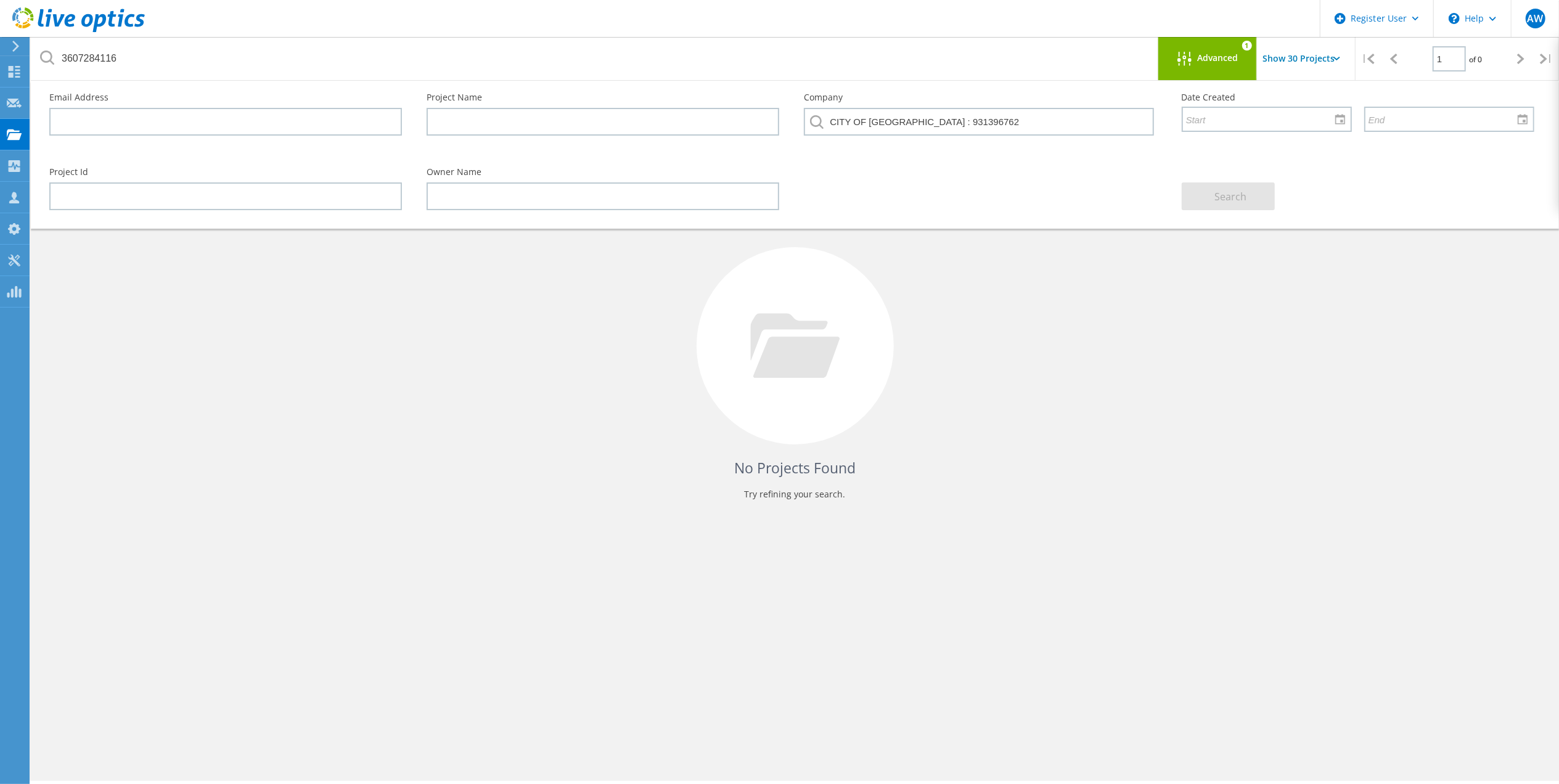
click at [991, 175] on div "Project Id Owner Name Search" at bounding box center [792, 189] width 1510 height 67
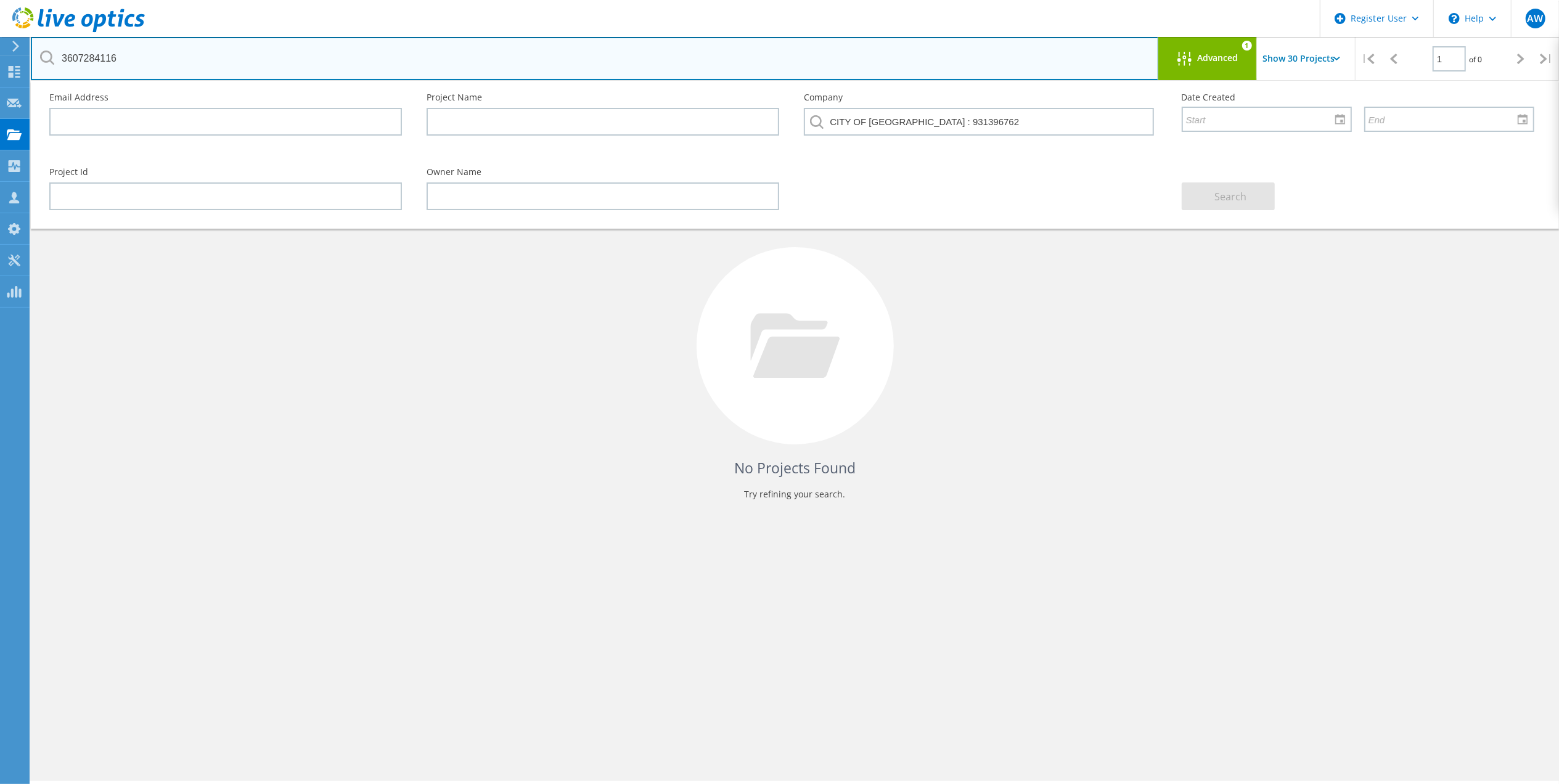
click at [863, 57] on input "3607284116" at bounding box center [595, 59] width 1128 height 43
click at [152, 60] on input "3607284116" at bounding box center [595, 59] width 1128 height 43
click at [170, 60] on input "3607284116" at bounding box center [595, 59] width 1128 height 43
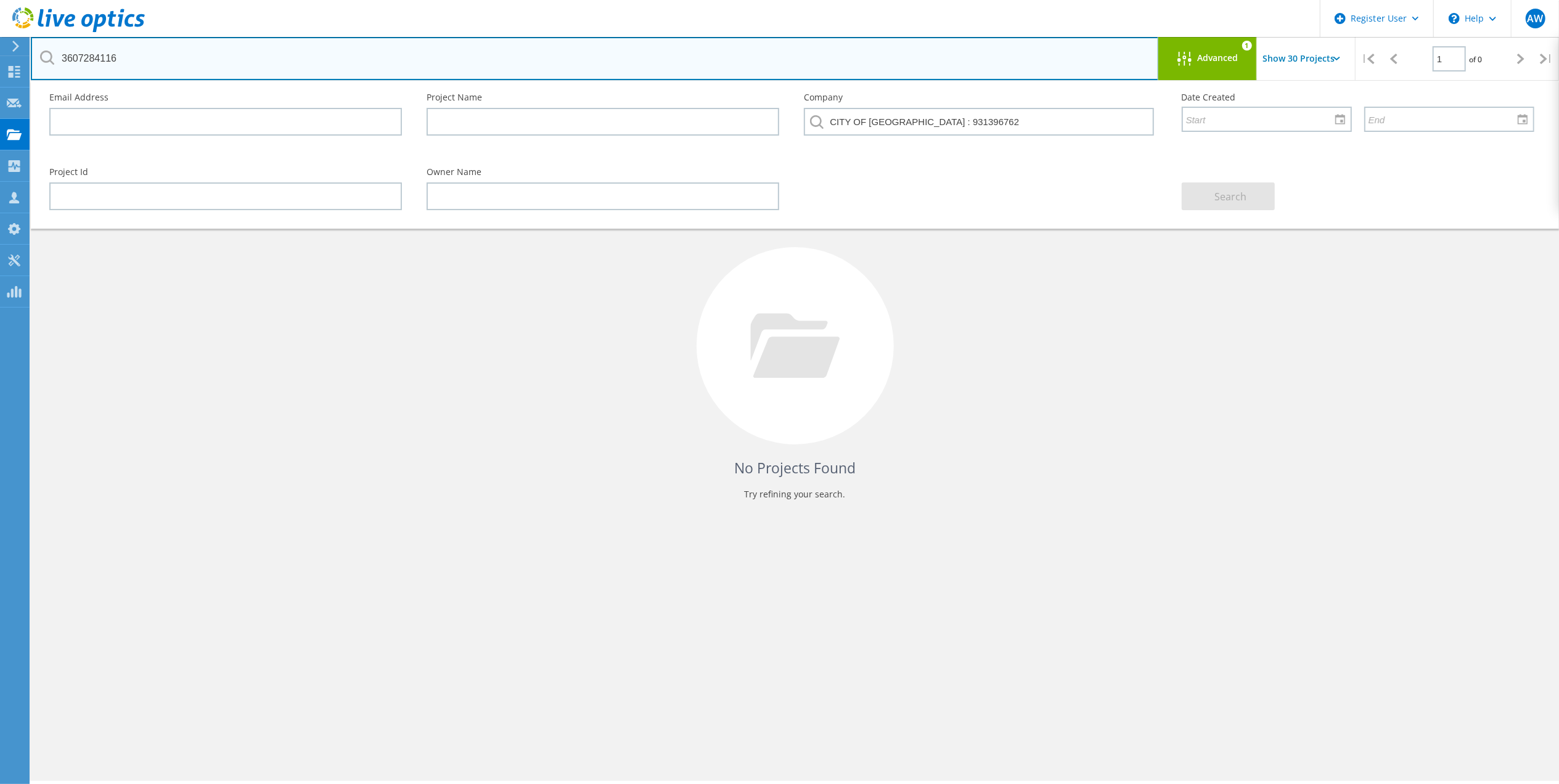
click at [170, 60] on input "3607284116" at bounding box center [595, 59] width 1128 height 43
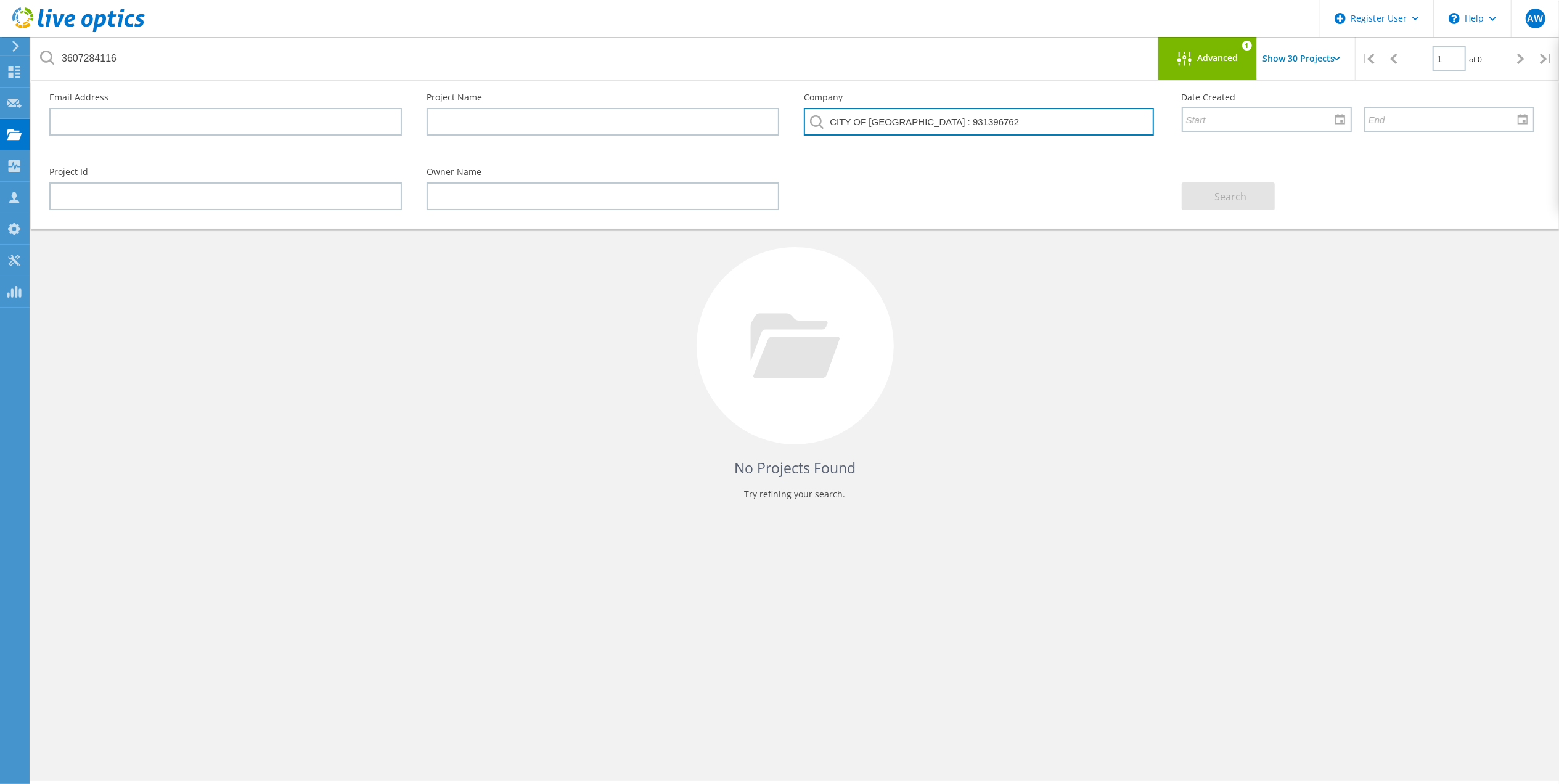
click at [1006, 122] on input "CITY OF CALGARY : 931396762" at bounding box center [978, 122] width 349 height 28
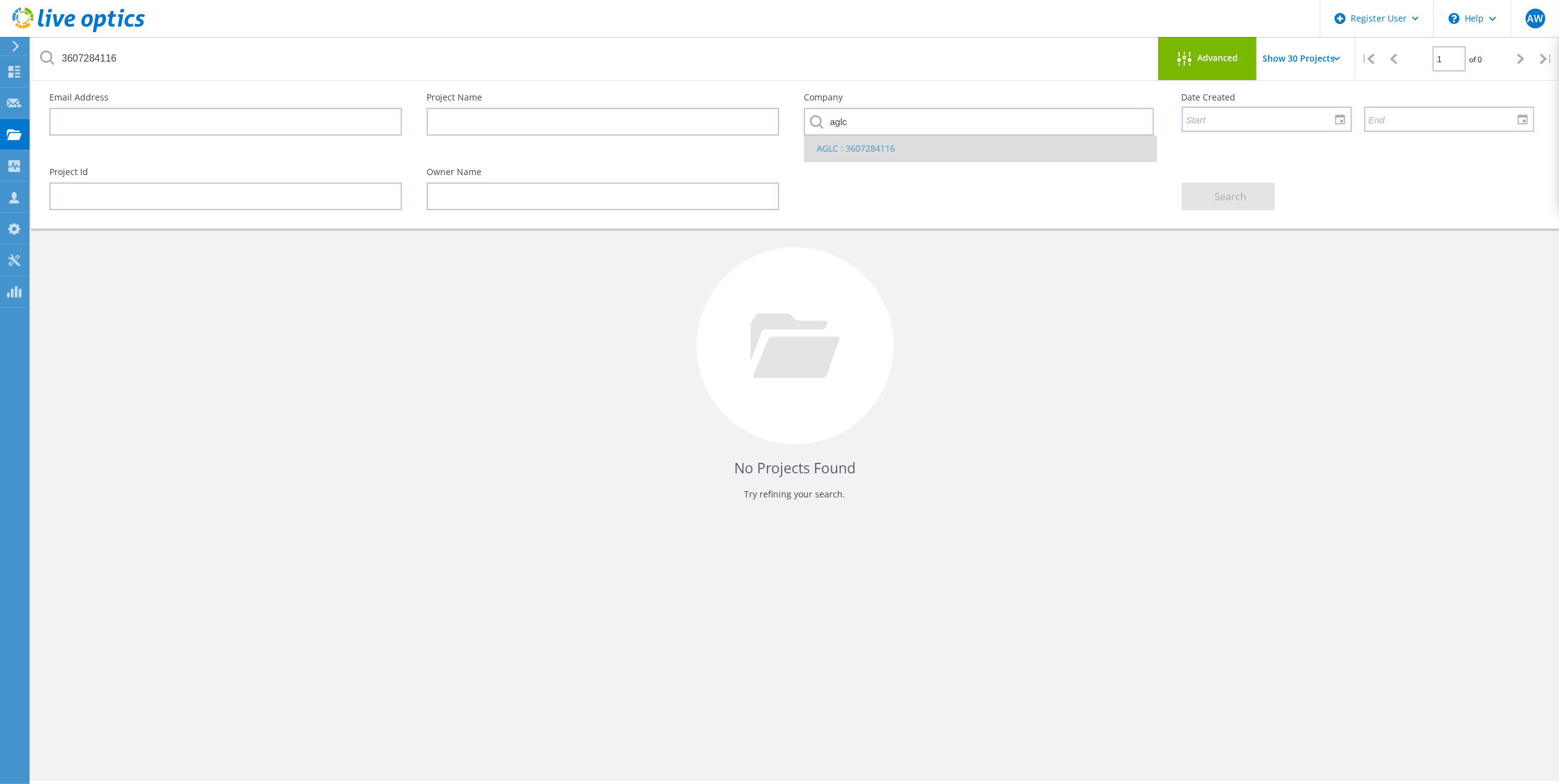
click at [852, 141] on li "AGLC : 3607284116" at bounding box center [980, 149] width 351 height 26
type input "AGLC : 3607284116"
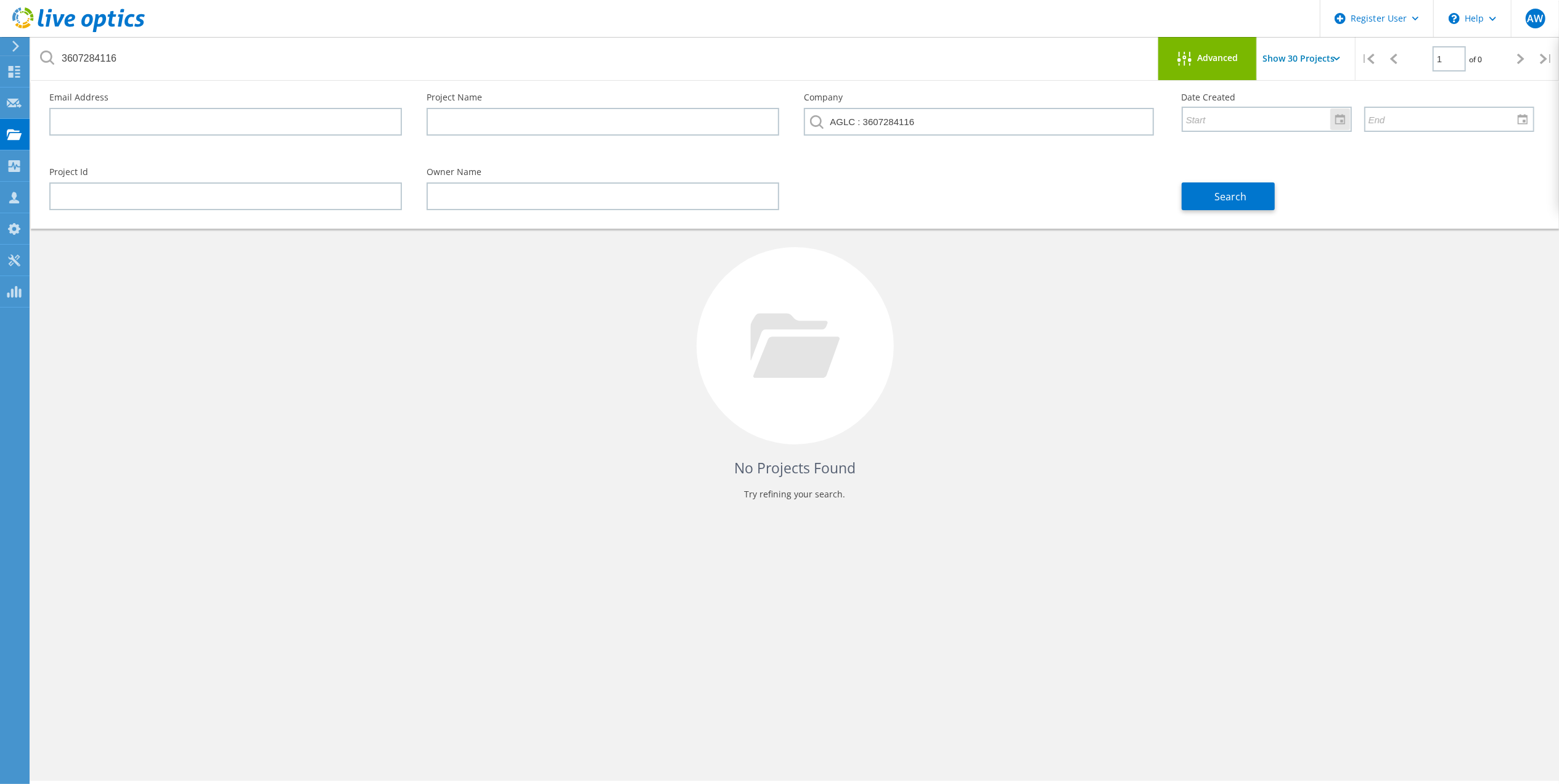
click at [1340, 117] on div at bounding box center [1340, 119] width 20 height 22
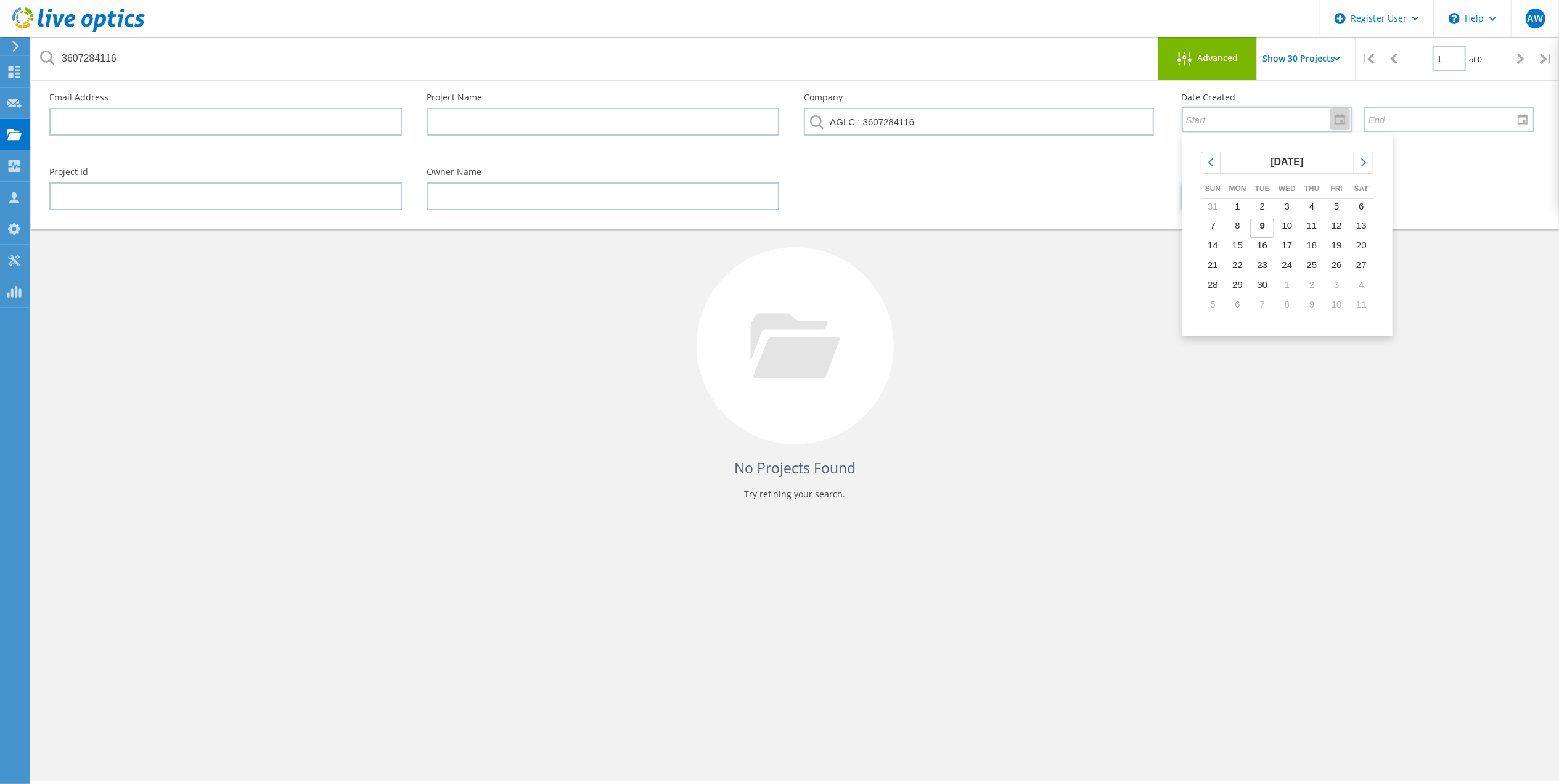
click at [1340, 117] on div at bounding box center [1340, 119] width 20 height 22
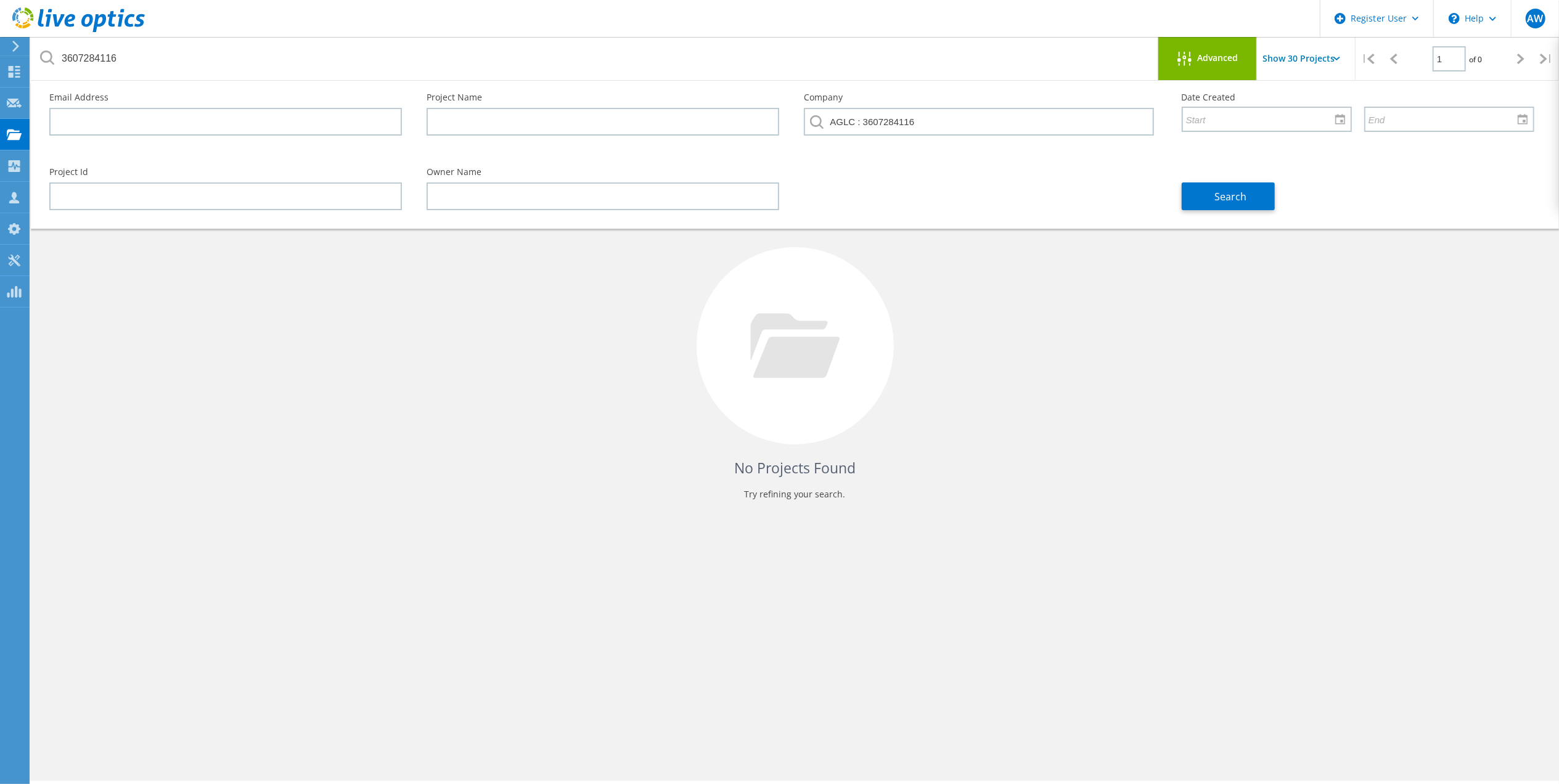
click at [1478, 181] on div "Search" at bounding box center [1357, 189] width 377 height 67
click at [1224, 201] on span "Search" at bounding box center [1230, 197] width 32 height 14
click at [432, 568] on div "3607284116 Advanced Show 30 Projects Pull down to refresh... Release to refresh…" at bounding box center [795, 435] width 1528 height 691
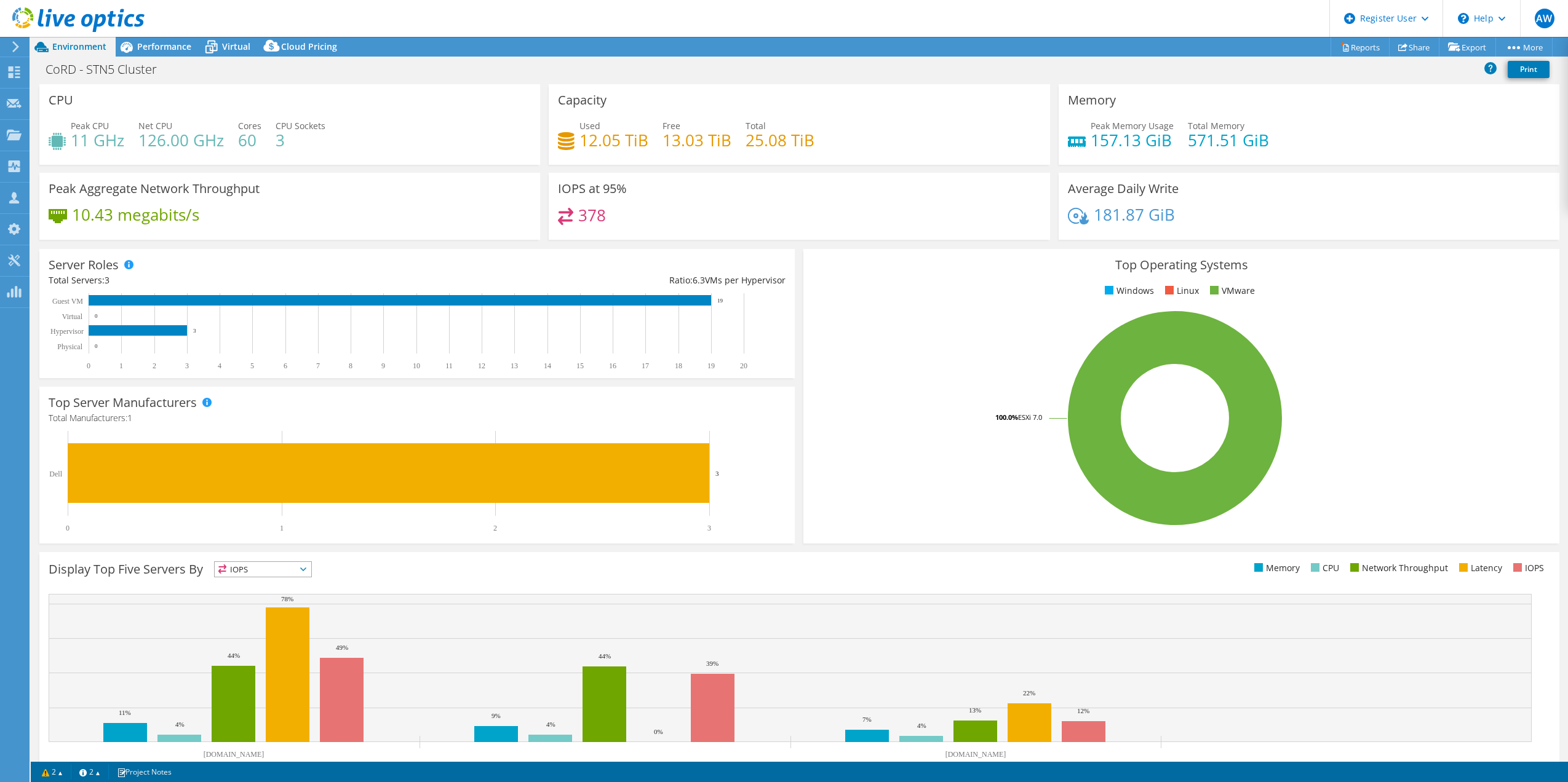
select select "USD"
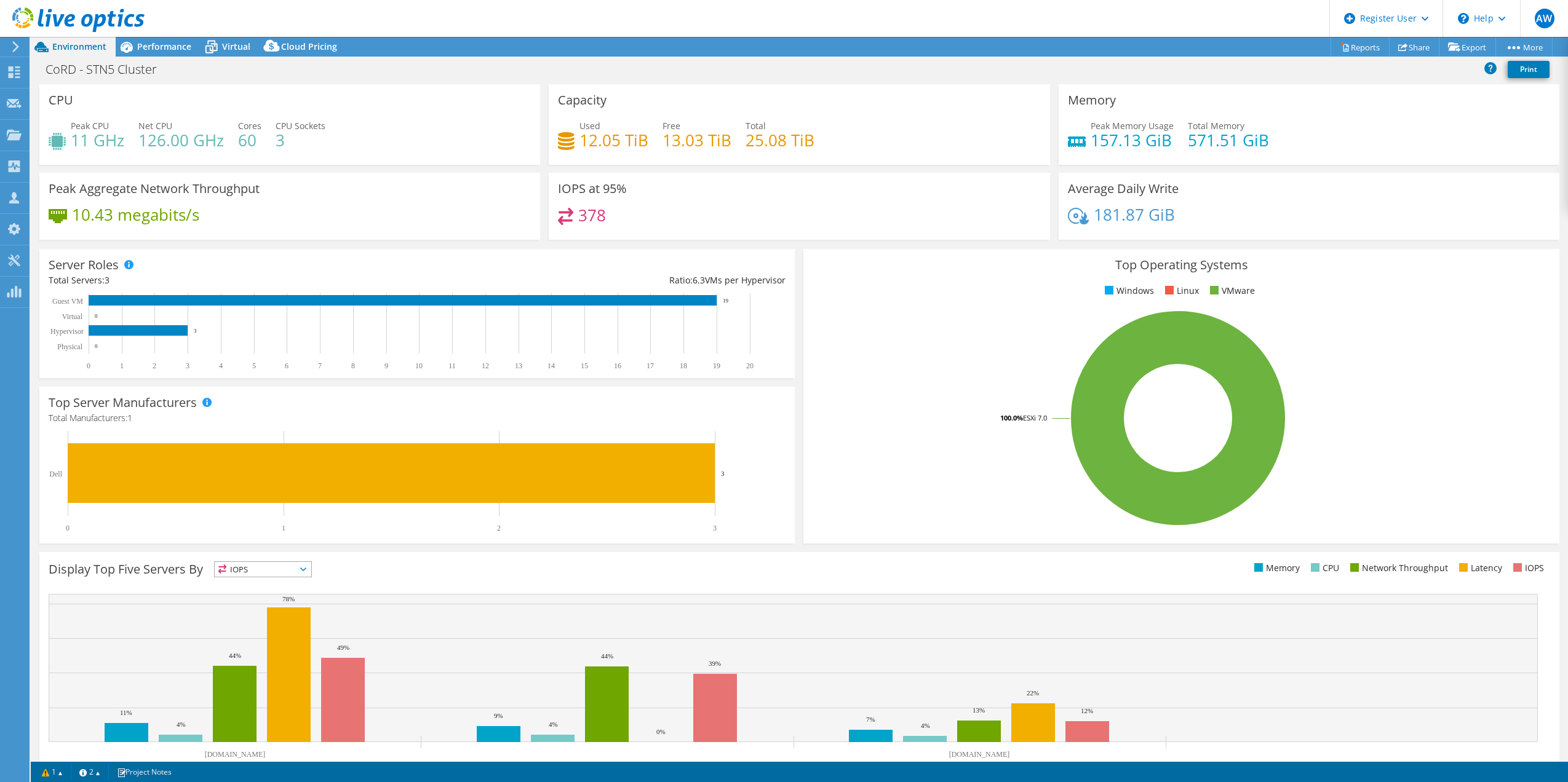
select select "USD"
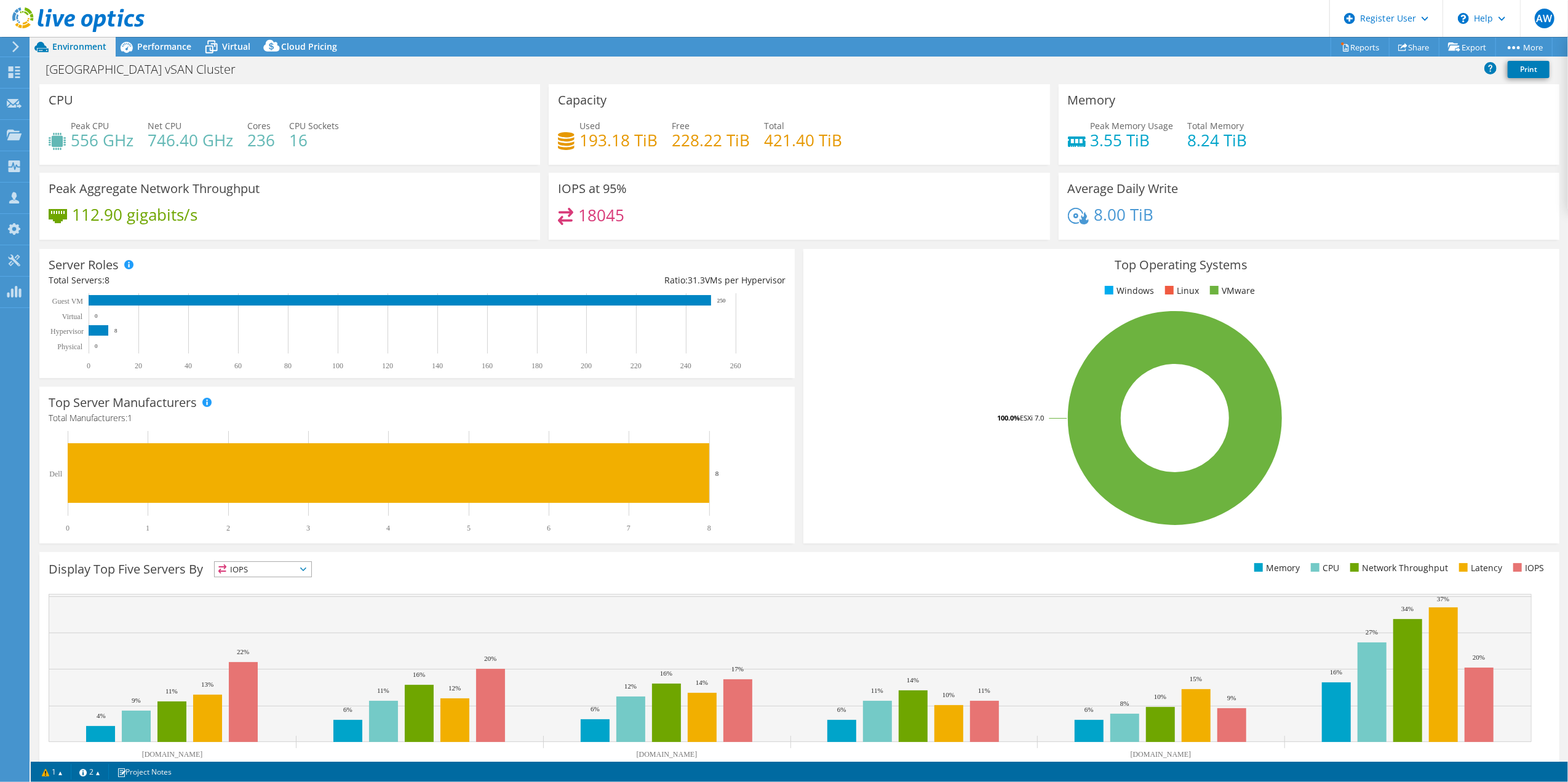
select select "USD"
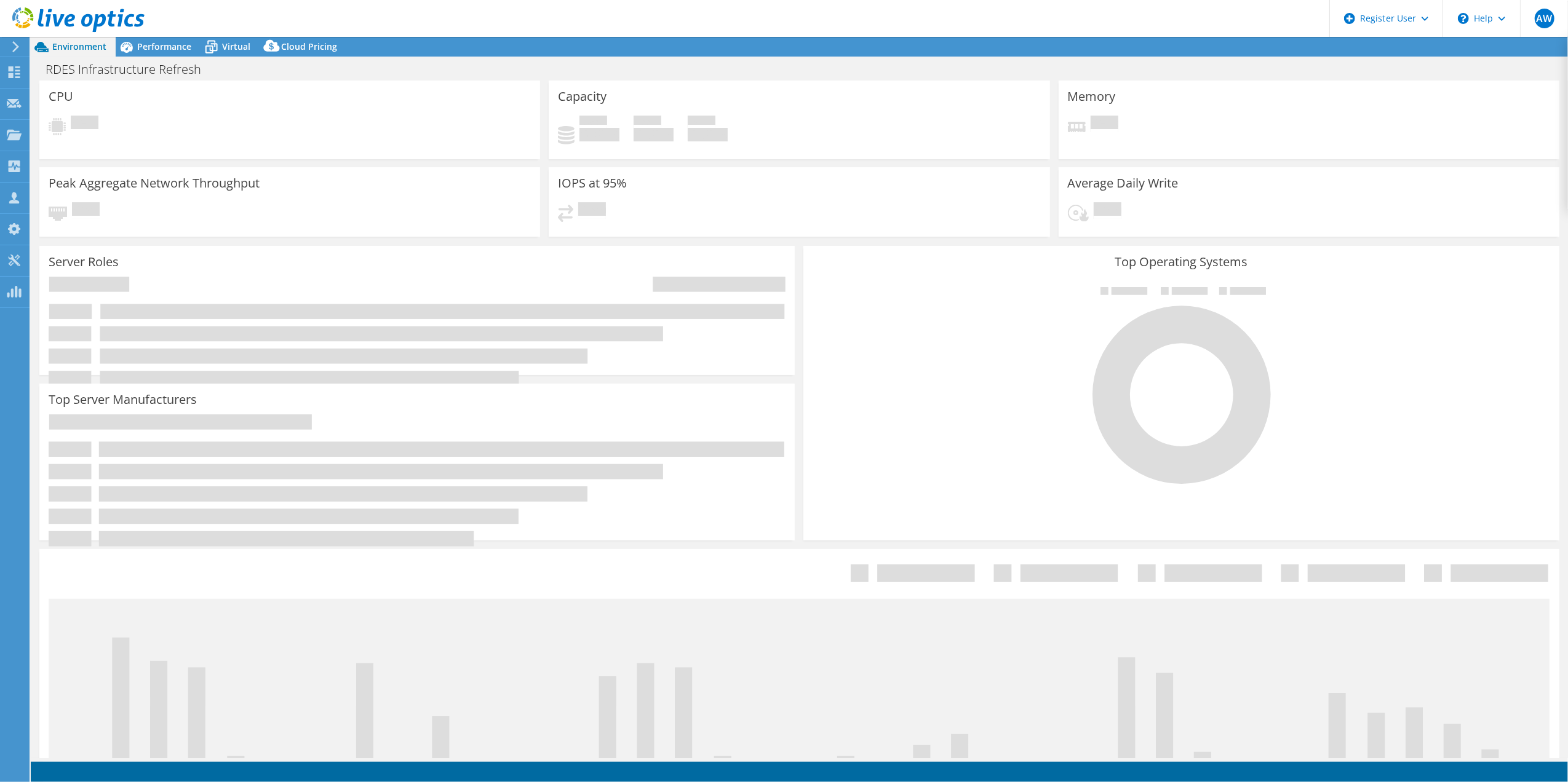
select select "USD"
